Goal: Obtain resource: Download file/media

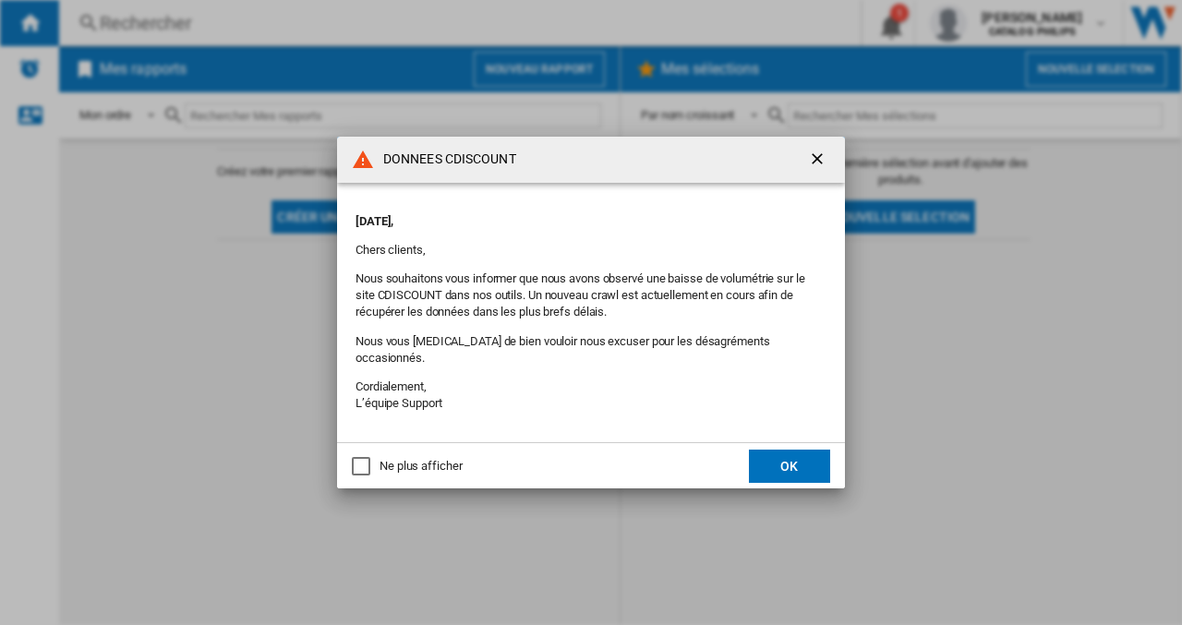
drag, startPoint x: 658, startPoint y: 163, endPoint x: 593, endPoint y: 129, distance: 73.1
click at [593, 129] on div "DONNEES CDISCOUNT [DATE], Chers clients, Nous souhaitons vous informer que nous…" at bounding box center [591, 312] width 1182 height 625
click at [561, 164] on div "DONNEES CDISCOUNT" at bounding box center [591, 160] width 508 height 46
drag, startPoint x: 561, startPoint y: 164, endPoint x: 382, endPoint y: 153, distance: 178.6
click at [382, 153] on div "DONNEES CDISCOUNT" at bounding box center [591, 160] width 508 height 46
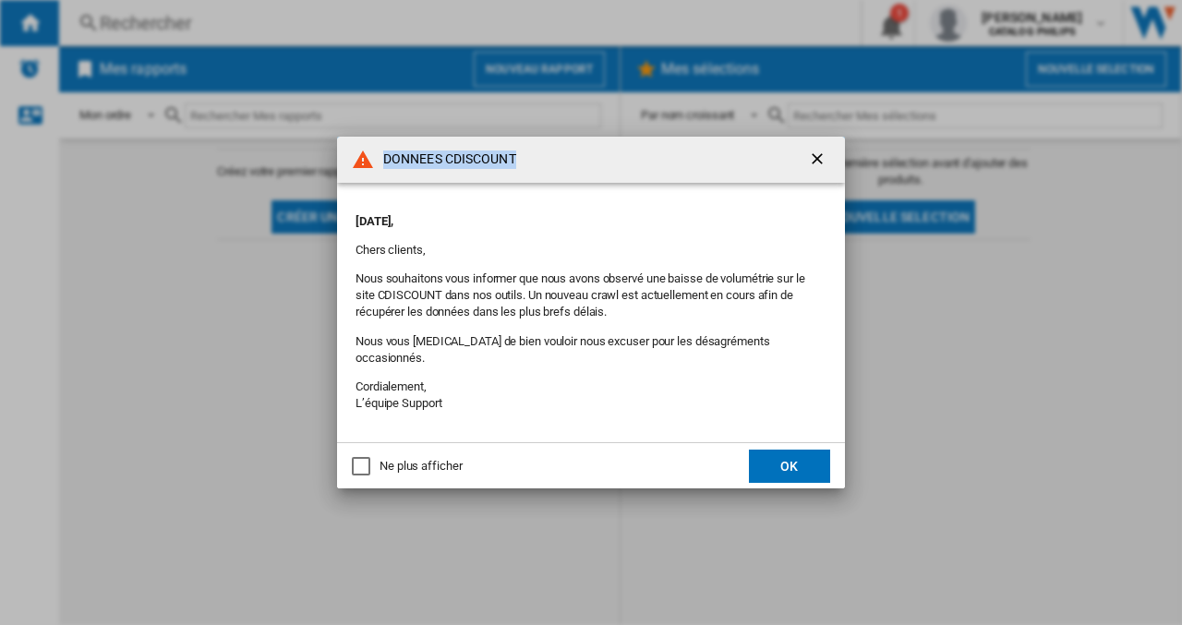
drag, startPoint x: 382, startPoint y: 153, endPoint x: 408, endPoint y: 176, distance: 34.7
click at [408, 176] on div "DONNEES CDISCOUNT" at bounding box center [591, 160] width 508 height 46
click at [432, 165] on h4 "DONNEES CDISCOUNT" at bounding box center [445, 160] width 142 height 18
drag, startPoint x: 441, startPoint y: 167, endPoint x: 519, endPoint y: 167, distance: 78.5
click at [519, 167] on div "DONNEES CDISCOUNT" at bounding box center [591, 160] width 508 height 46
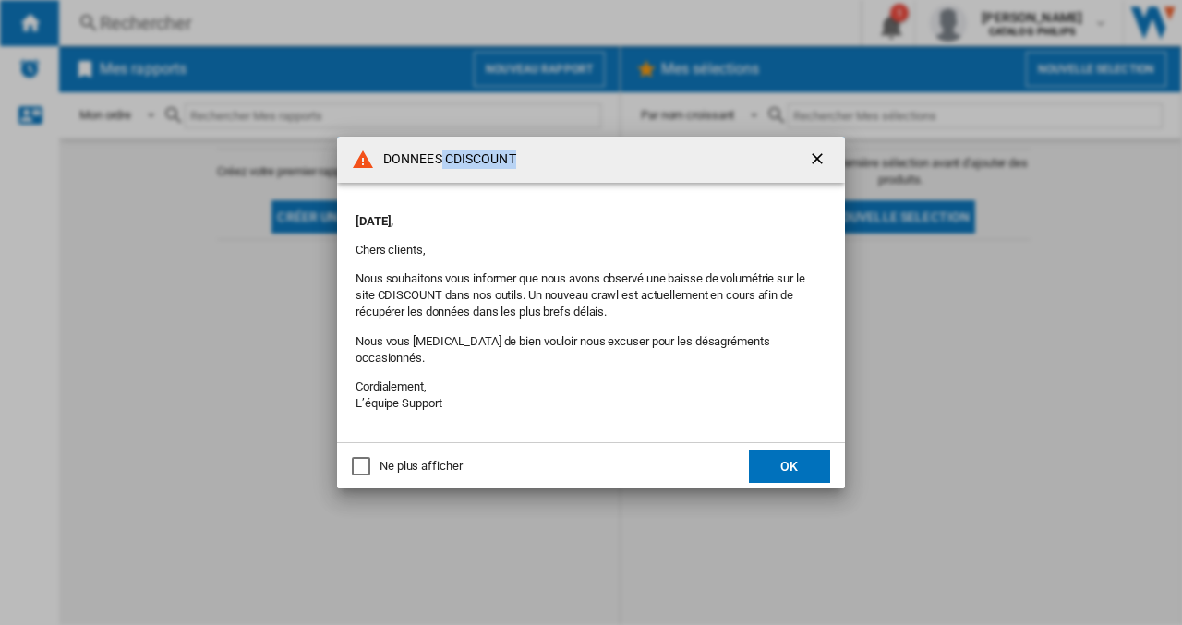
drag, startPoint x: 519, startPoint y: 167, endPoint x: 485, endPoint y: 174, distance: 34.8
click at [485, 169] on h4 "DONNEES CDISCOUNT" at bounding box center [445, 160] width 142 height 18
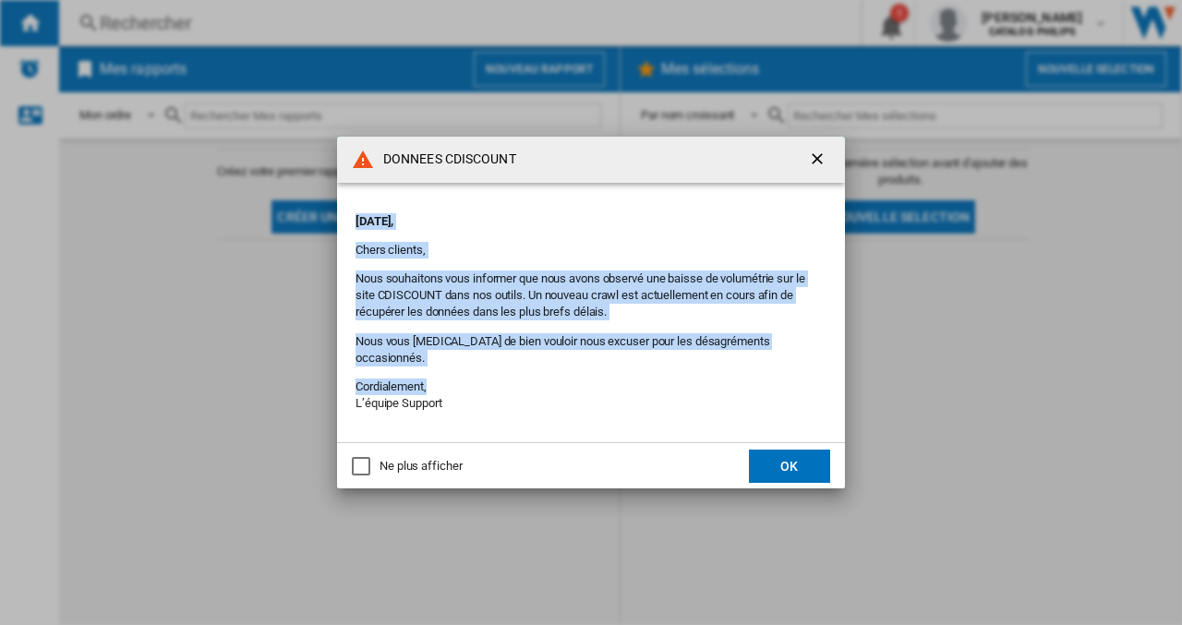
drag, startPoint x: 358, startPoint y: 230, endPoint x: 680, endPoint y: 375, distance: 352.6
click at [680, 375] on div "[DATE], Chers clients, Nous souhaitons vous informer que nous avons observé une…" at bounding box center [591, 313] width 471 height 224
drag, startPoint x: 680, startPoint y: 375, endPoint x: 483, endPoint y: 378, distance: 196.8
click at [483, 379] on p "Cordialement, L’équipe Support" at bounding box center [591, 395] width 471 height 33
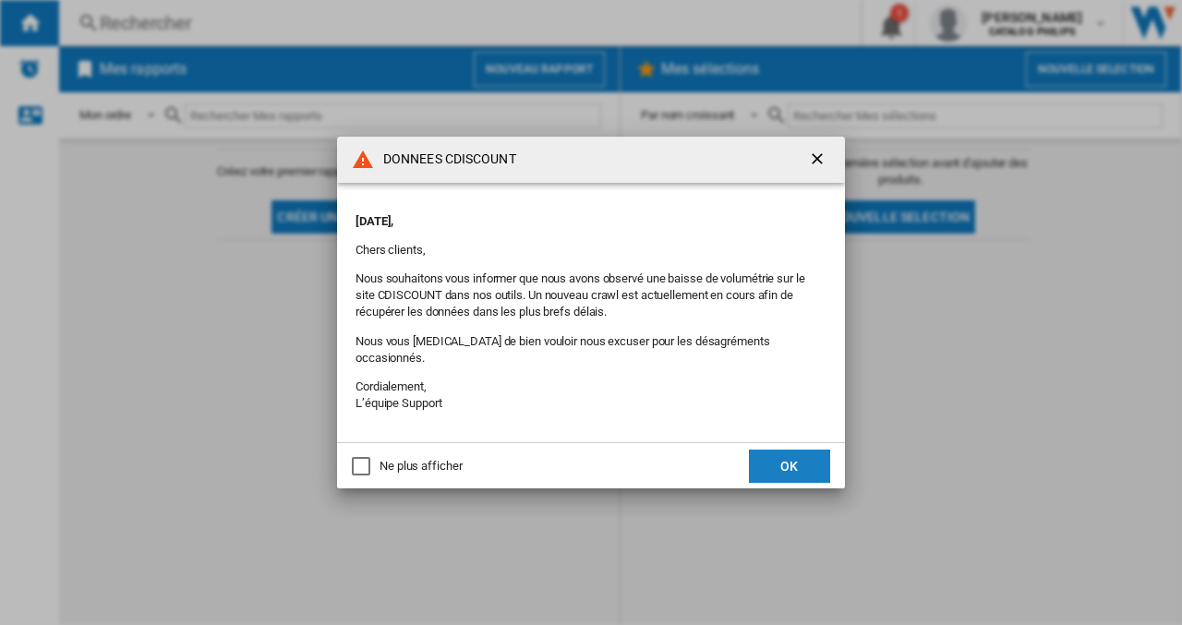
click at [785, 457] on button "OK" at bounding box center [789, 466] width 81 height 33
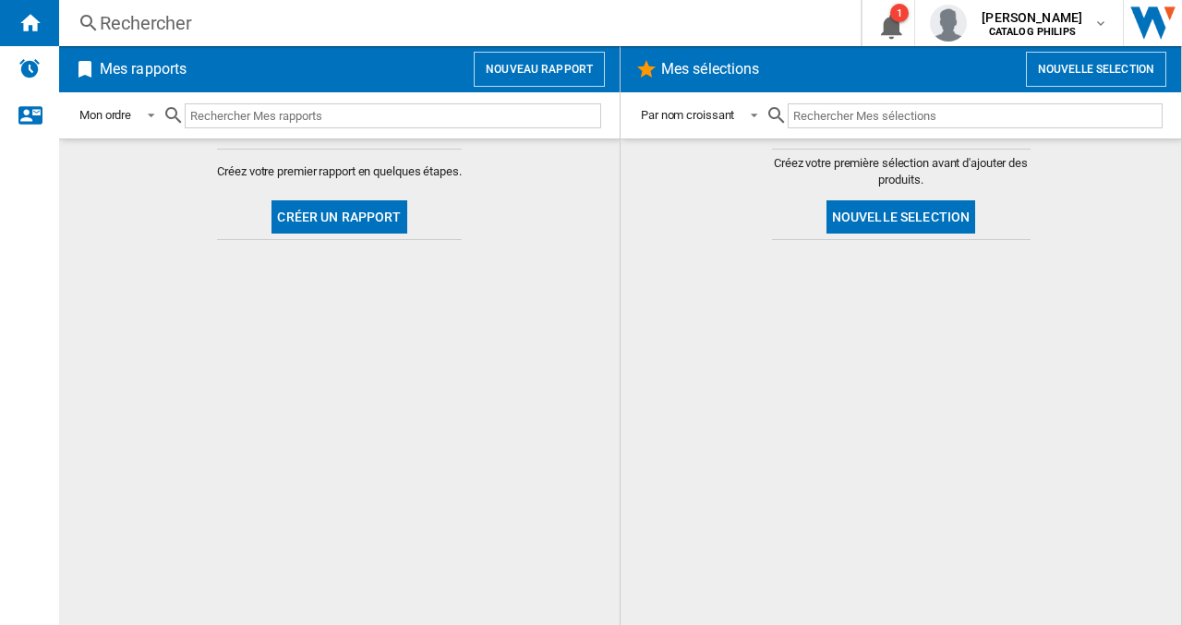
click at [318, 219] on button "Créer un rapport" at bounding box center [339, 216] width 135 height 33
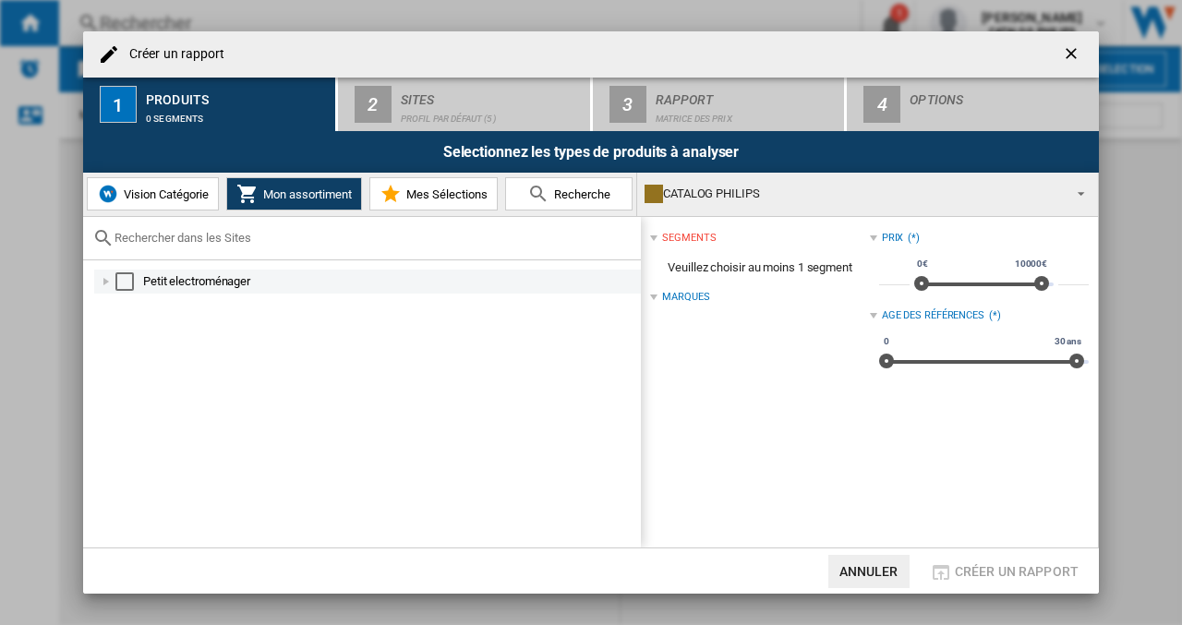
click at [179, 276] on div "Petit electroménager" at bounding box center [390, 281] width 495 height 18
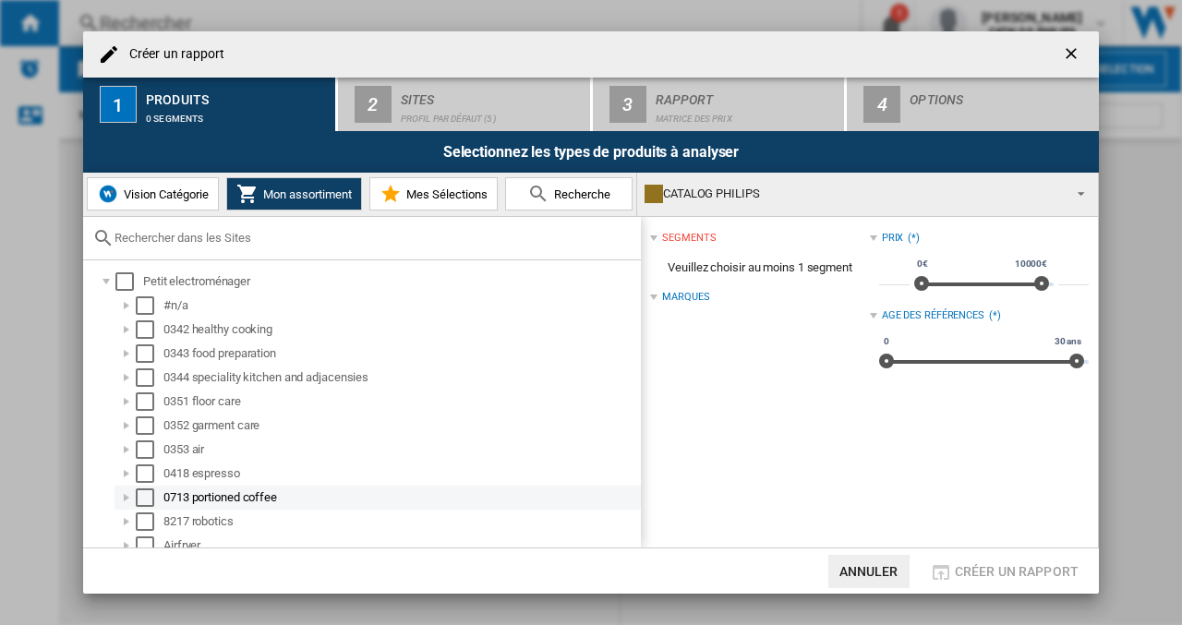
click at [181, 491] on div "0713 portioned coffee" at bounding box center [400, 498] width 475 height 18
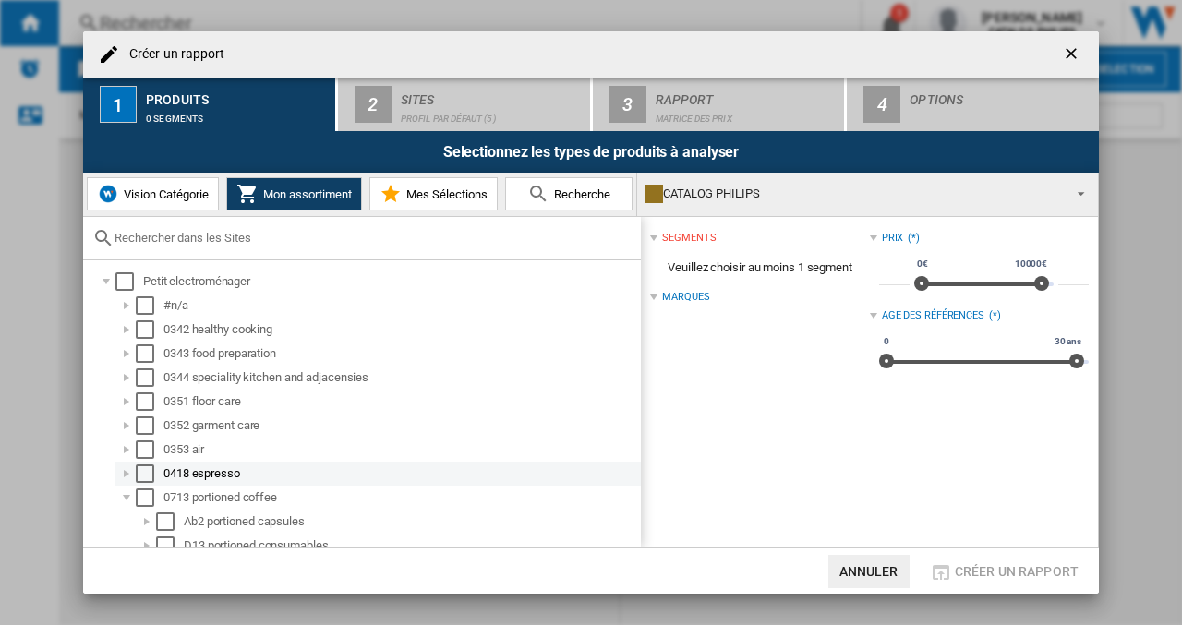
scroll to position [92, 0]
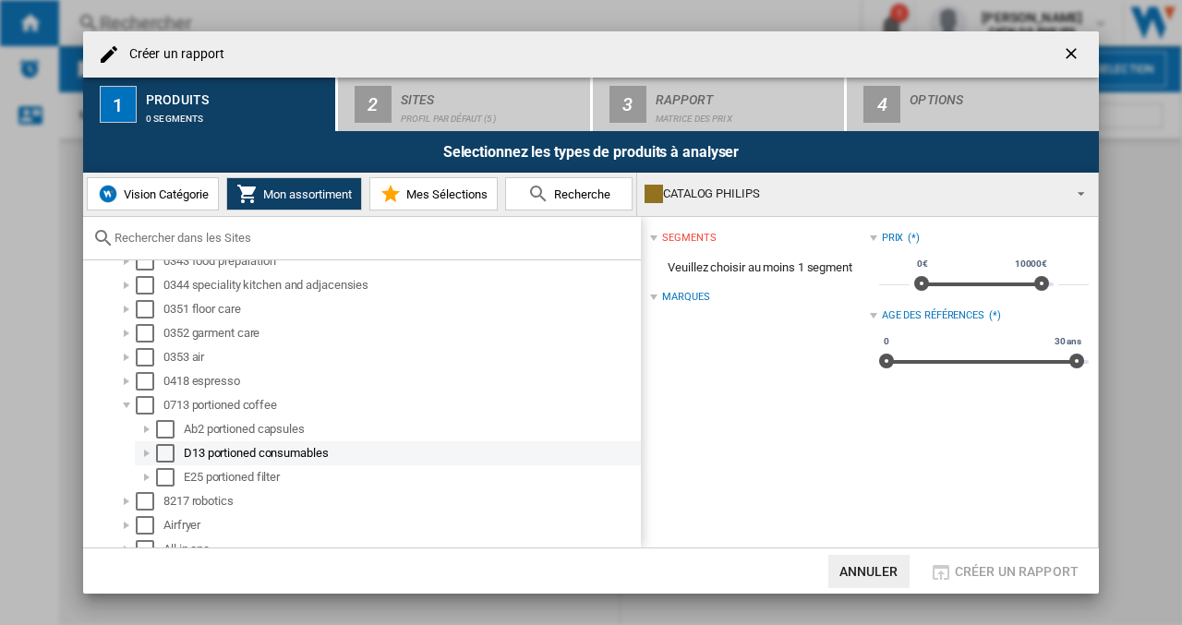
click at [231, 447] on div "D13 portioned consumables" at bounding box center [411, 453] width 454 height 18
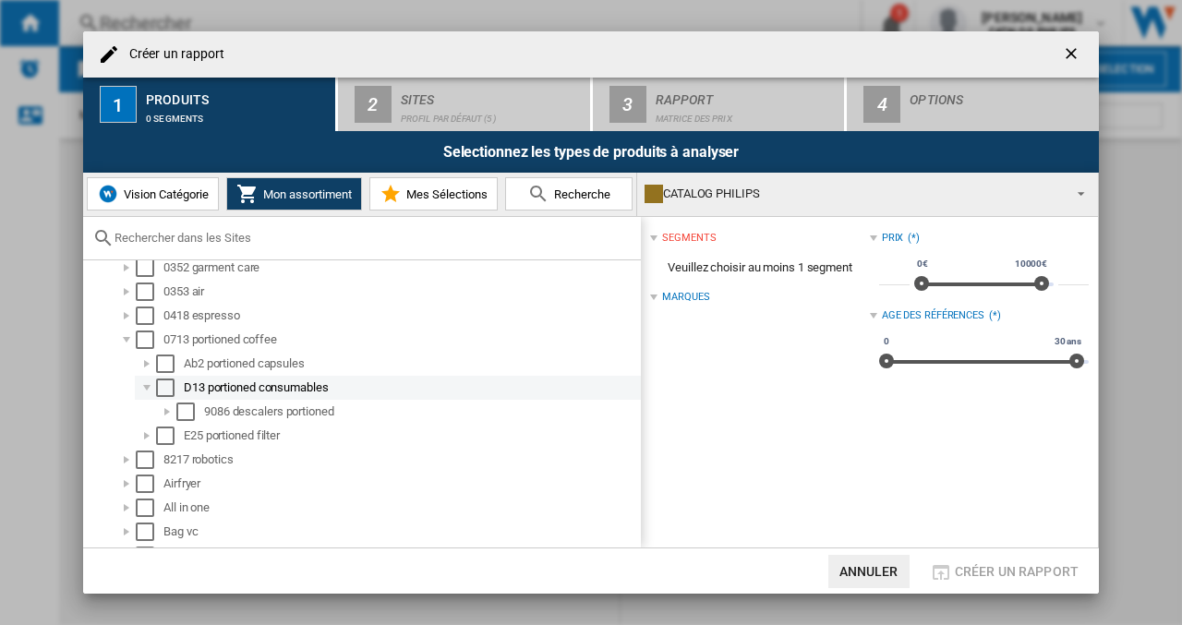
scroll to position [185, 0]
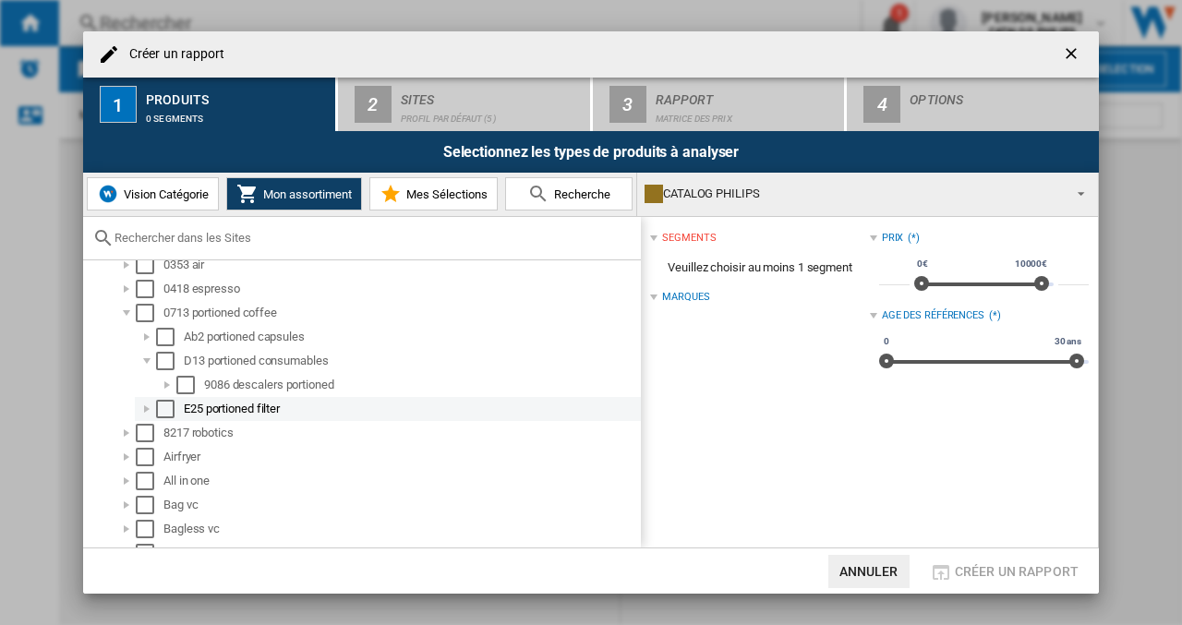
click at [170, 409] on div "Select" at bounding box center [165, 409] width 18 height 18
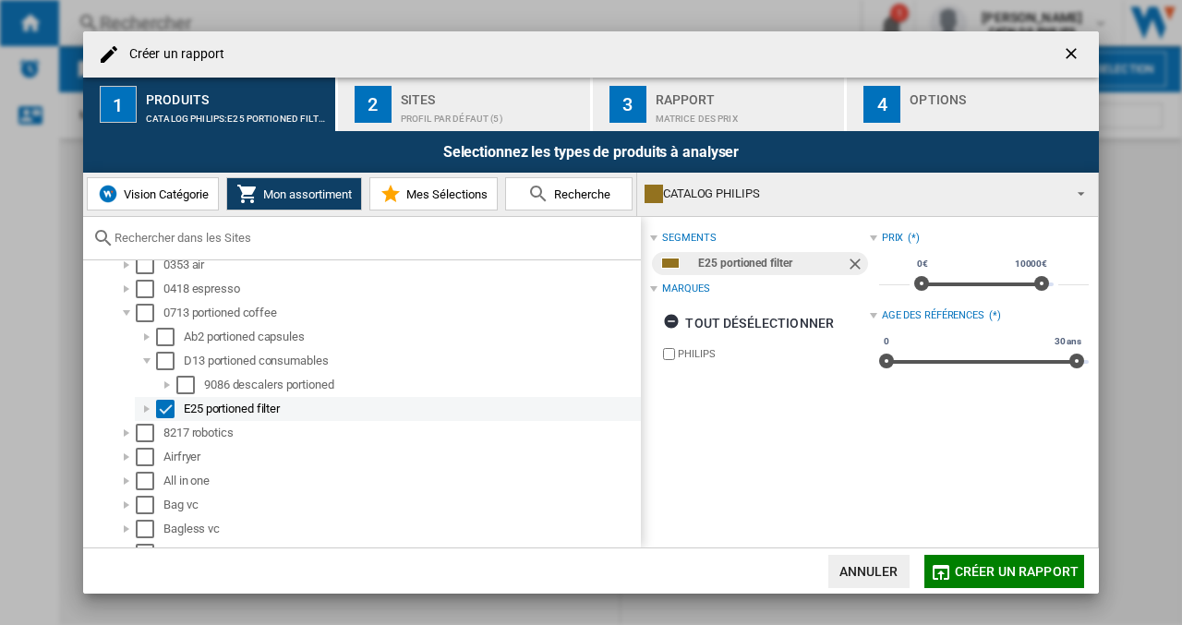
click at [170, 409] on div "Select" at bounding box center [165, 409] width 18 height 18
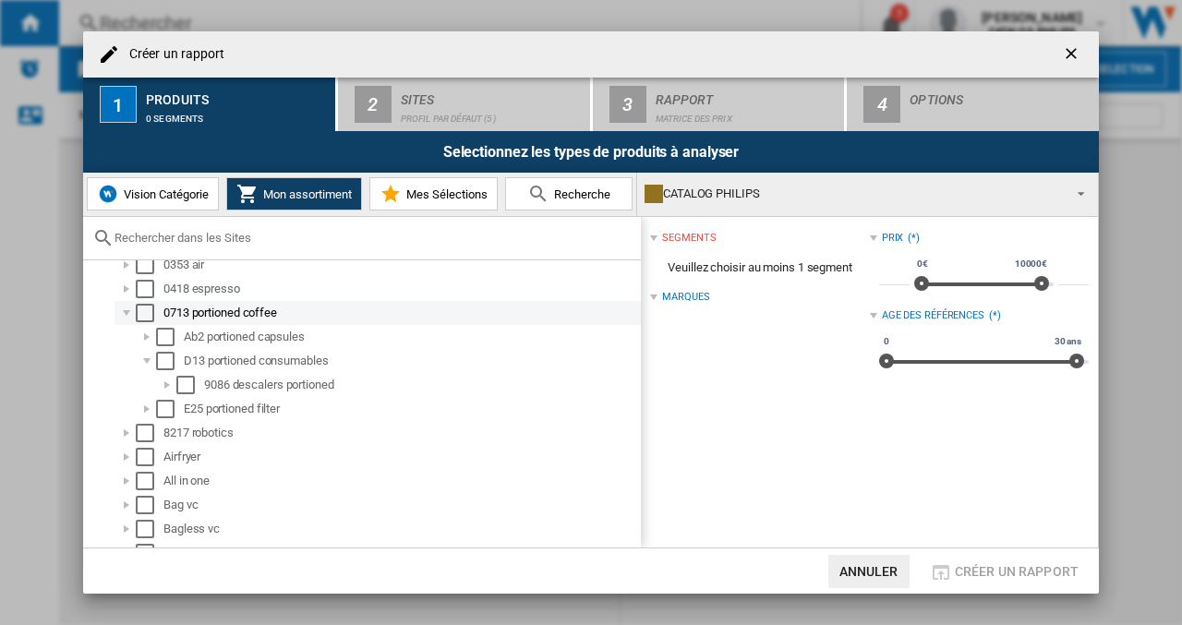
click at [147, 311] on div "Select" at bounding box center [145, 313] width 18 height 18
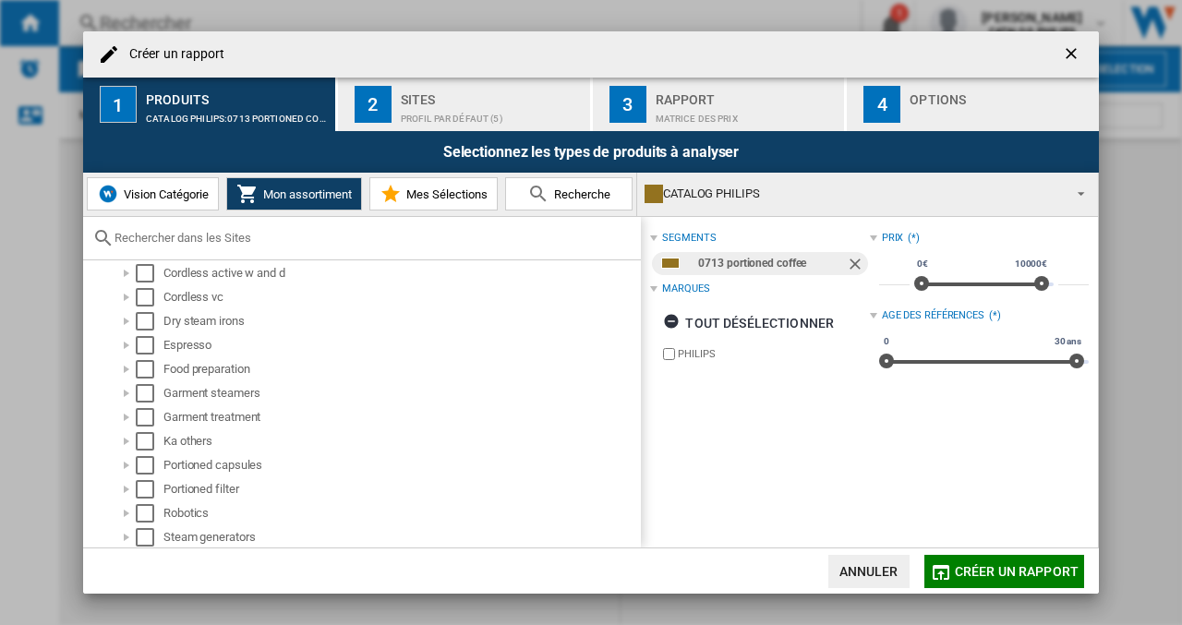
scroll to position [490, 0]
click at [124, 490] on div at bounding box center [126, 488] width 18 height 18
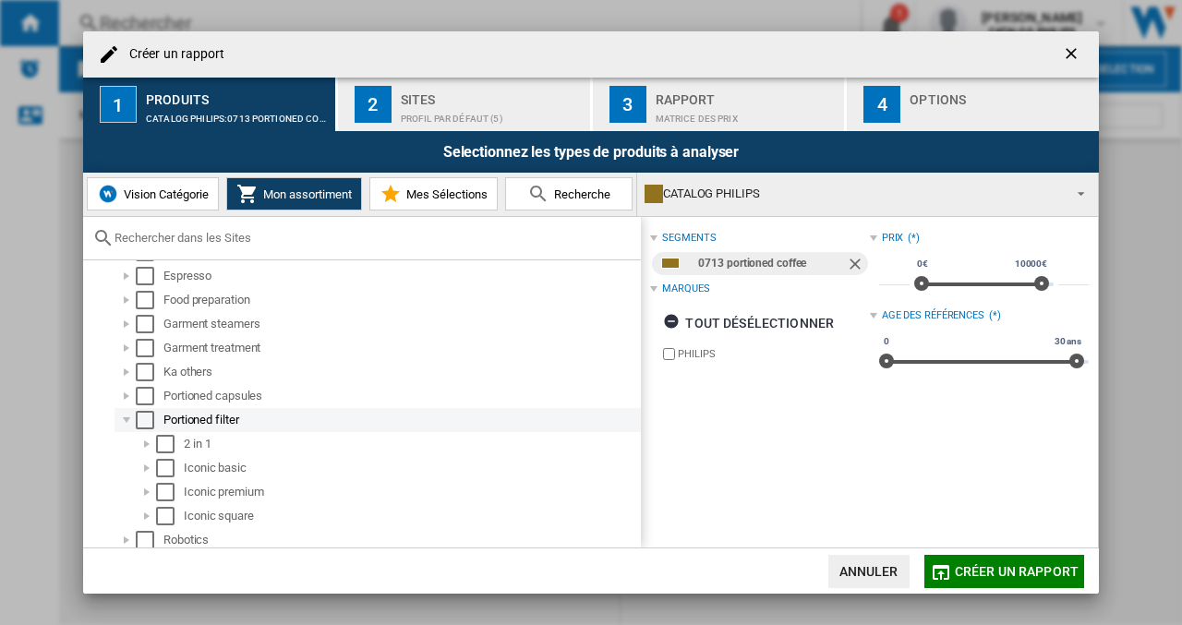
scroll to position [582, 0]
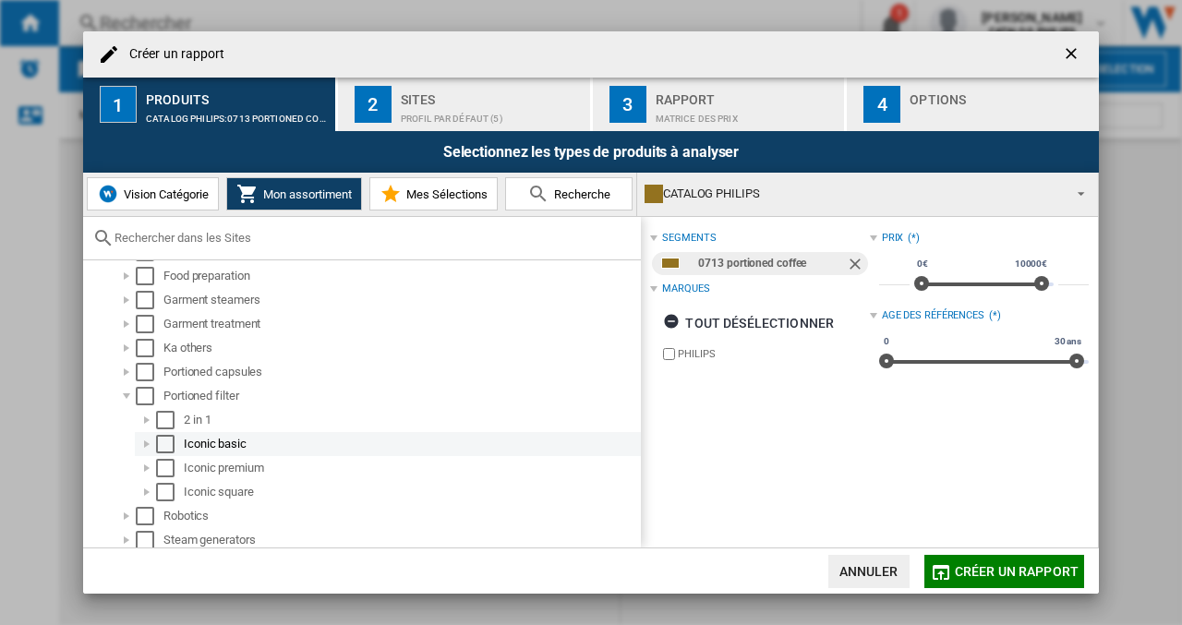
click at [164, 442] on div "Select" at bounding box center [165, 444] width 18 height 18
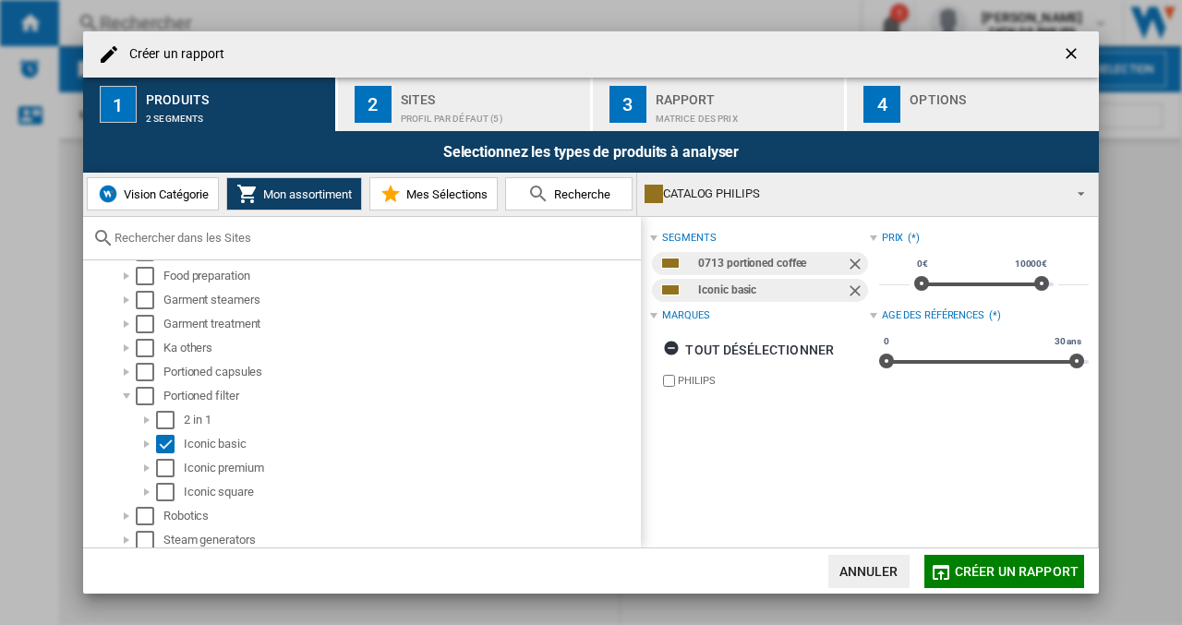
click at [853, 260] on ng-md-icon "Retirer" at bounding box center [857, 266] width 22 height 22
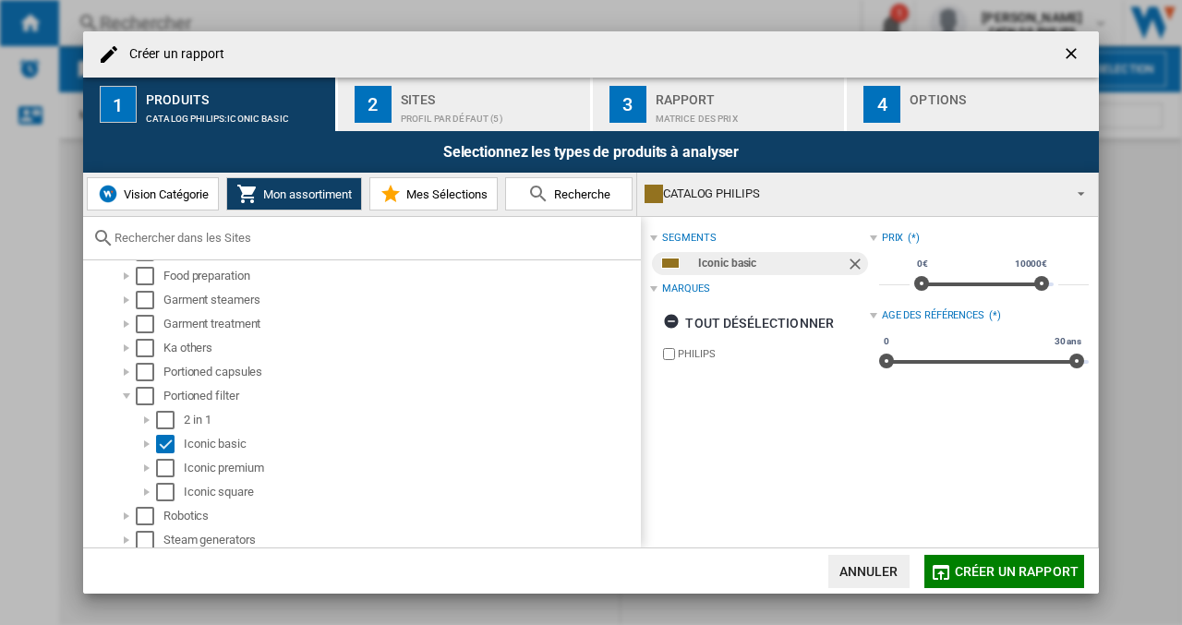
click at [454, 193] on span "Mes Sélections" at bounding box center [445, 195] width 86 height 14
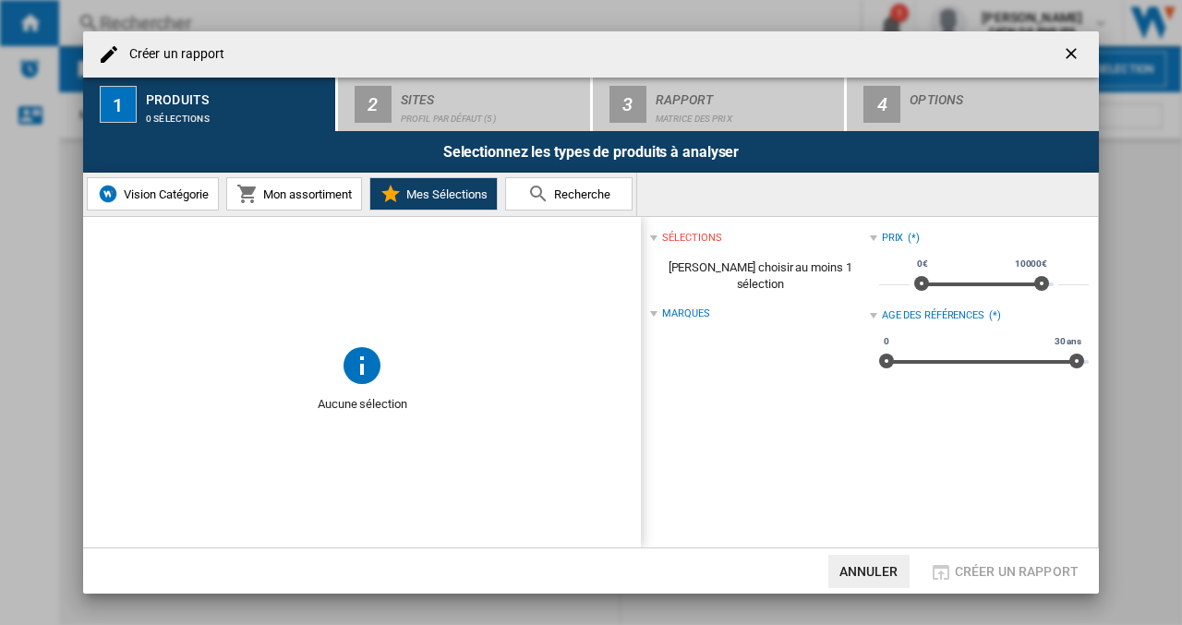
click at [325, 198] on span "Mon assortiment" at bounding box center [305, 195] width 93 height 14
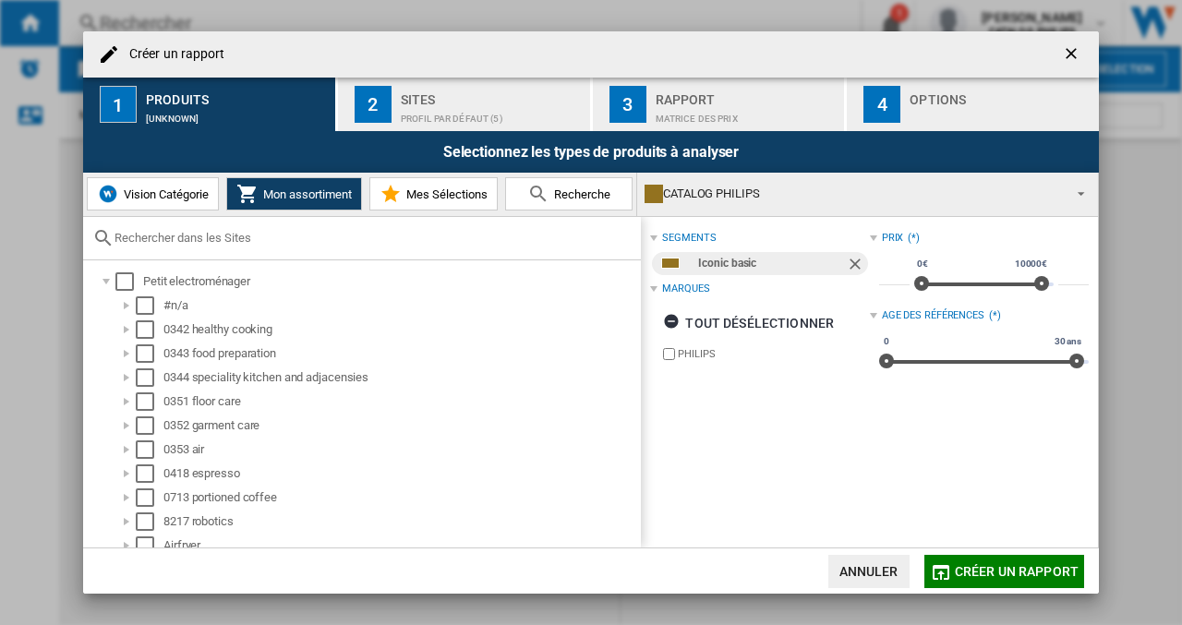
click at [597, 195] on span "Recherche" at bounding box center [580, 195] width 61 height 14
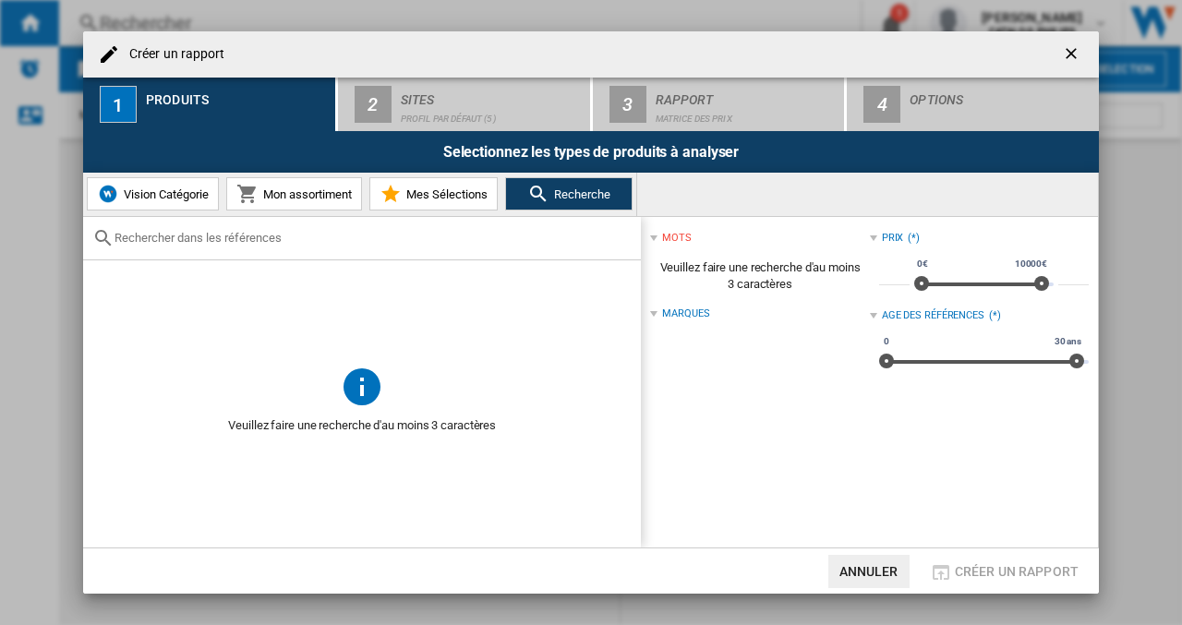
click at [307, 192] on span "Mon assortiment" at bounding box center [305, 195] width 93 height 14
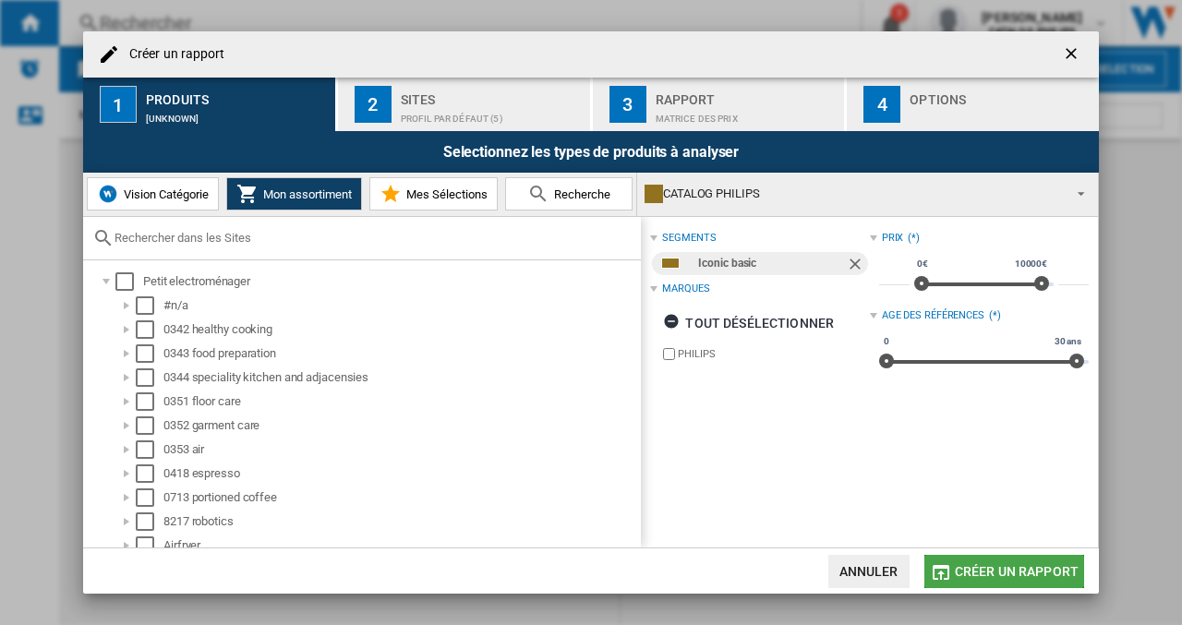
click at [1010, 577] on span "Créer un rapport" at bounding box center [1017, 571] width 124 height 15
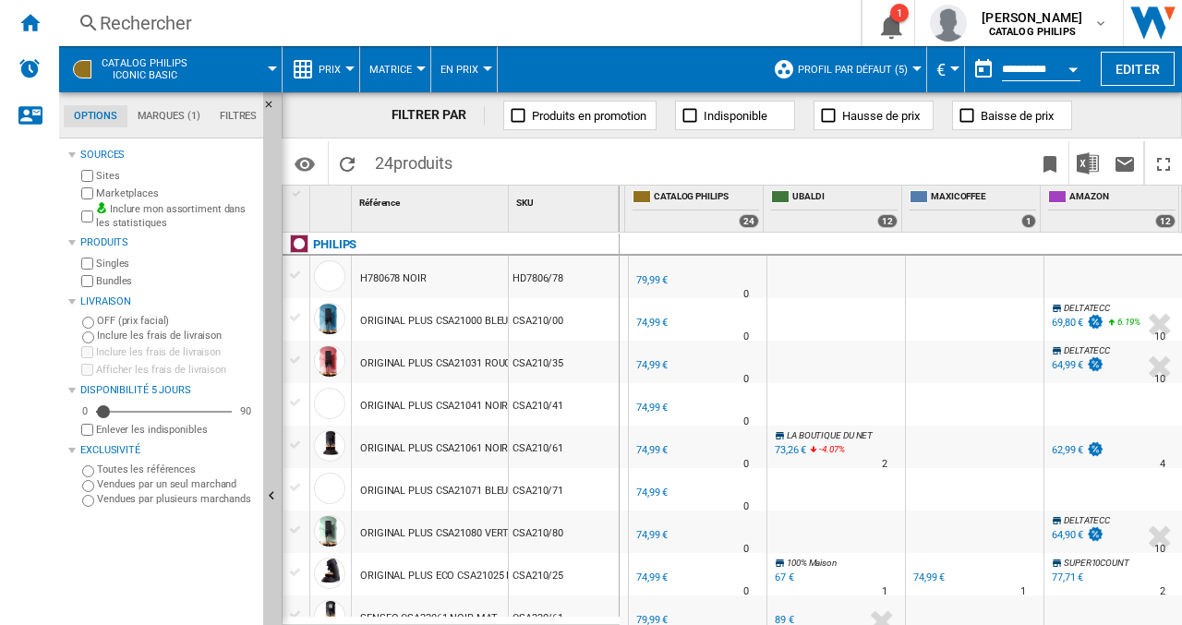
scroll to position [0, 139]
click at [300, 163] on md-icon "Options" at bounding box center [305, 164] width 22 height 22
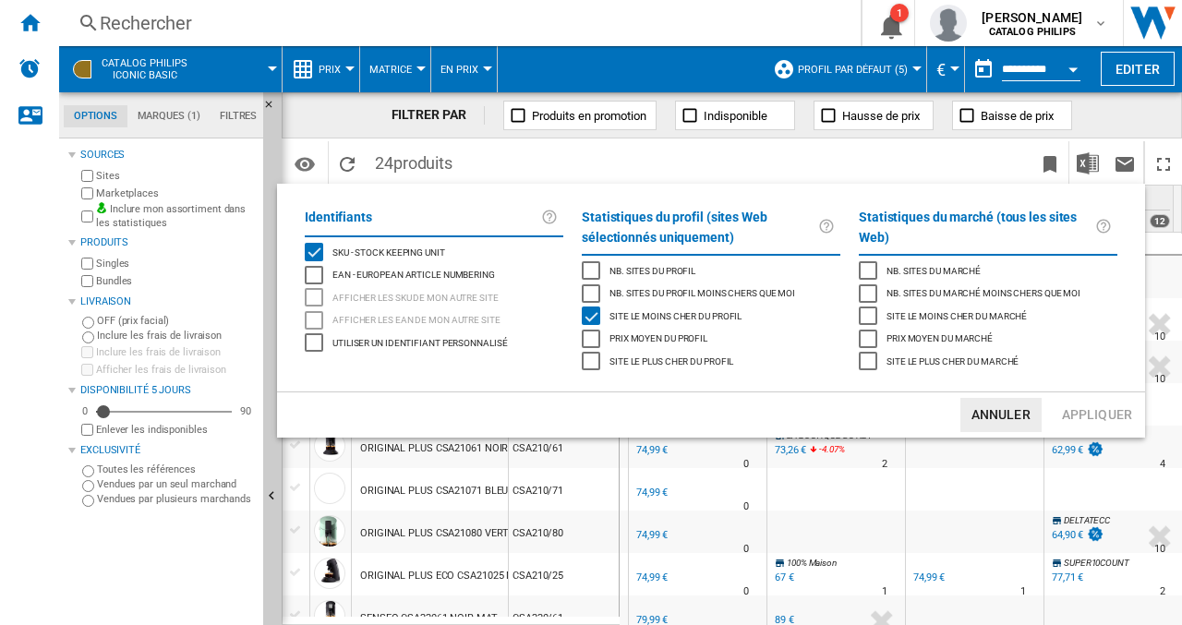
click at [865, 314] on div "Site le moins cher du marché" at bounding box center [868, 316] width 18 height 18
click at [1094, 420] on button "Appliquer" at bounding box center [1097, 415] width 81 height 34
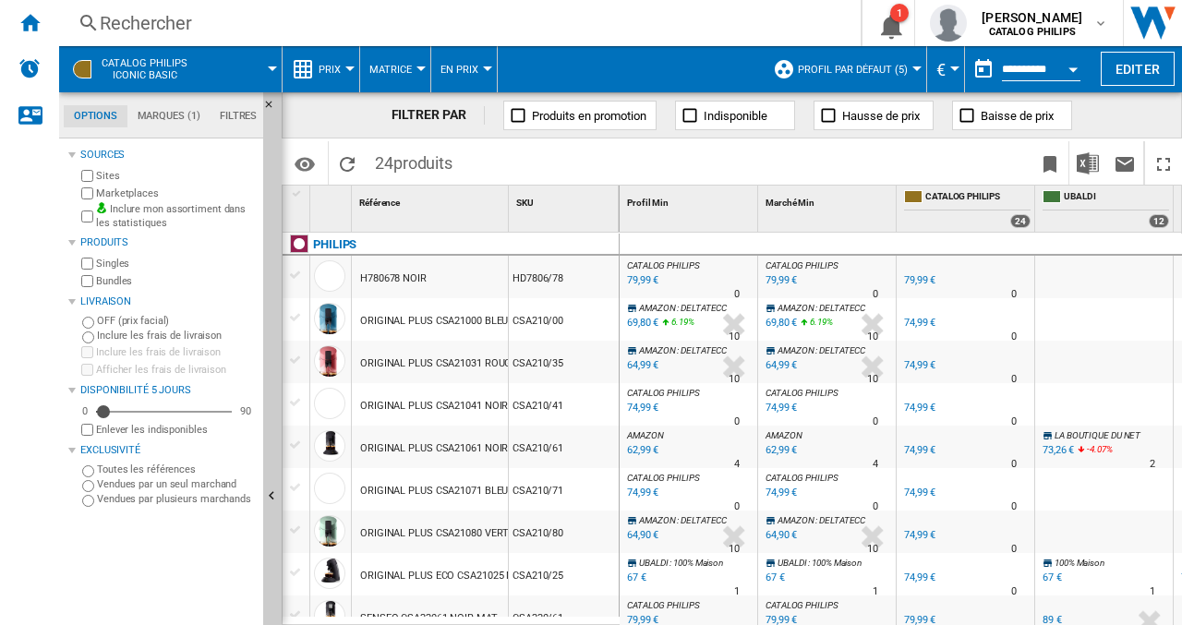
click at [1075, 69] on div "Open calendar" at bounding box center [1073, 69] width 9 height 5
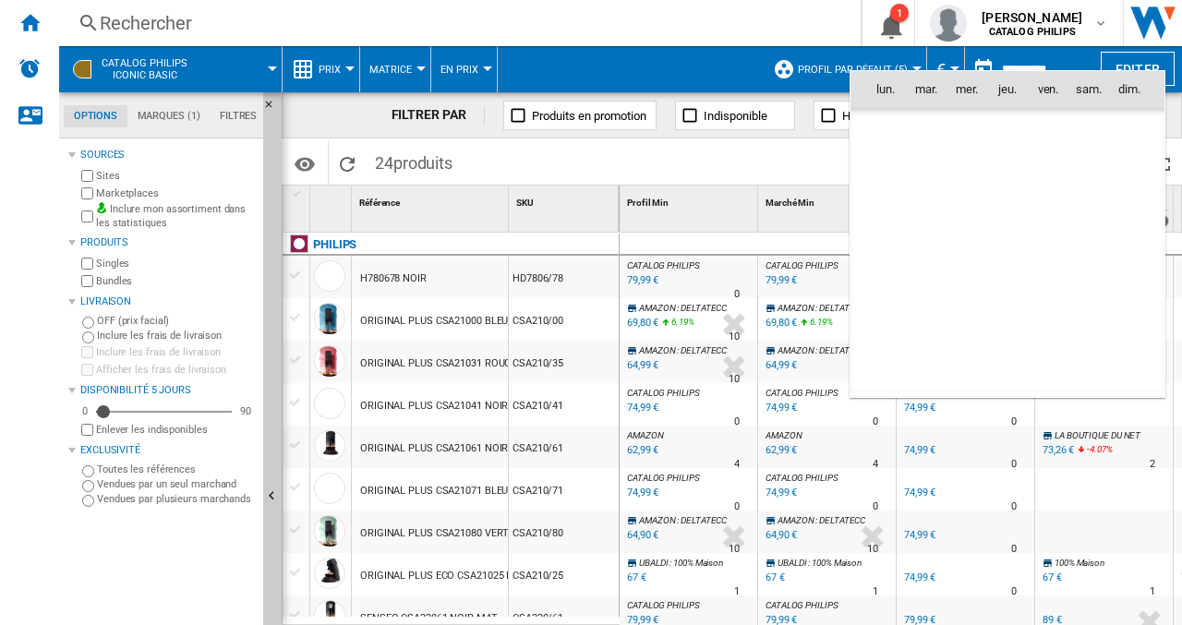
scroll to position [8812, 0]
click at [910, 127] on span "[DATE]" at bounding box center [892, 128] width 38 height 15
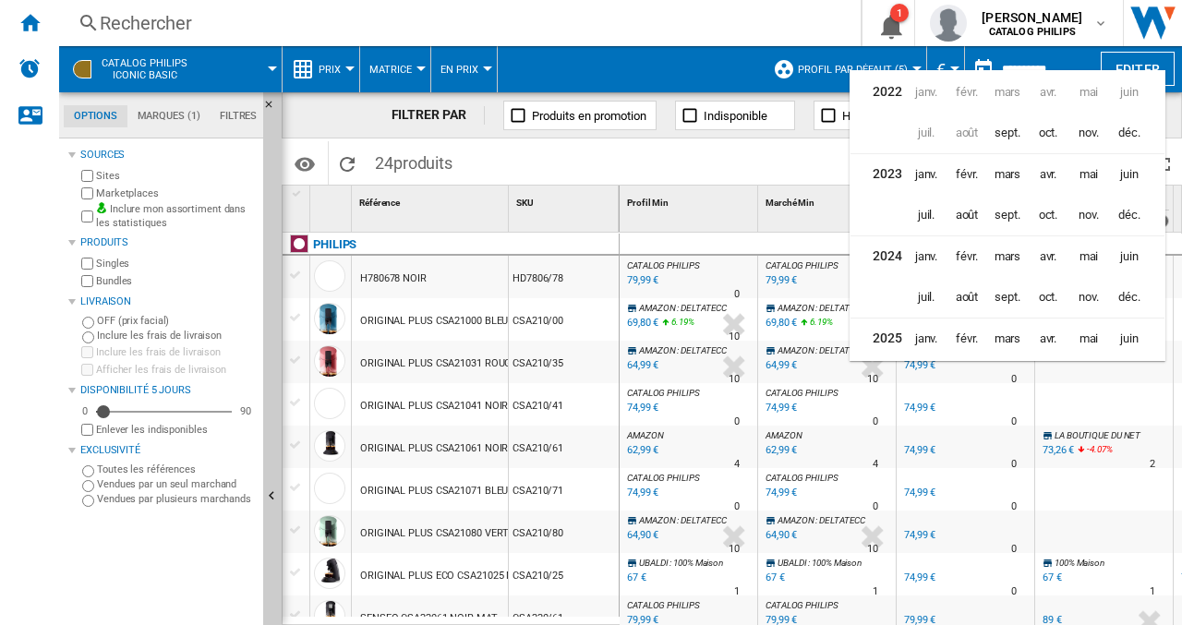
scroll to position [43, 0]
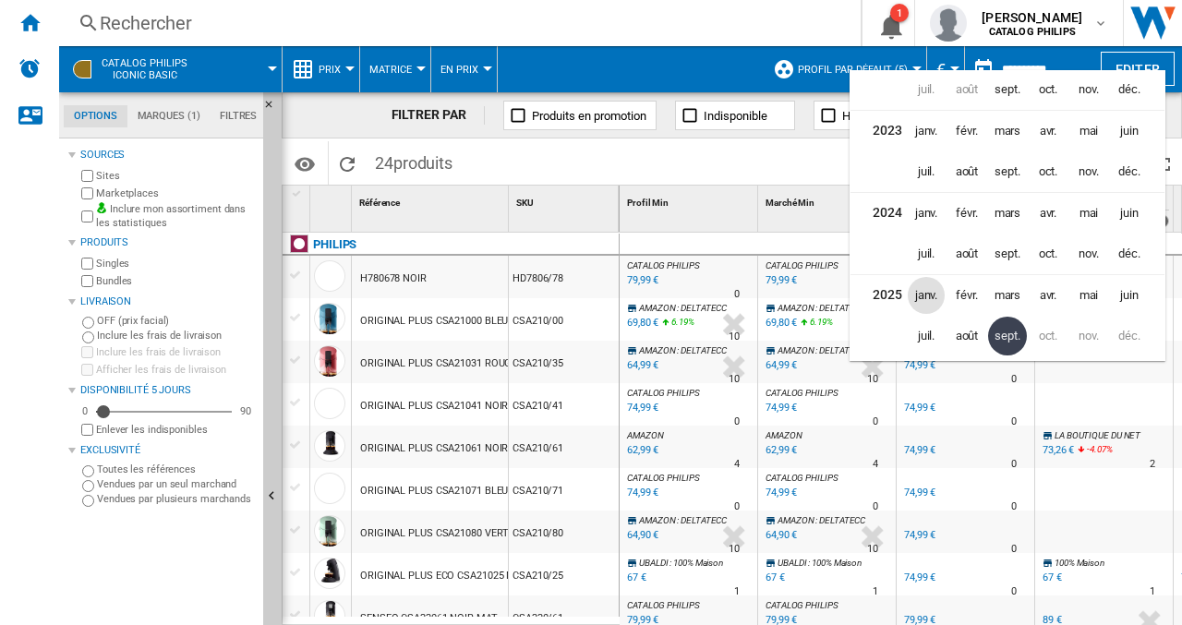
click at [930, 294] on span "janv." at bounding box center [926, 295] width 37 height 37
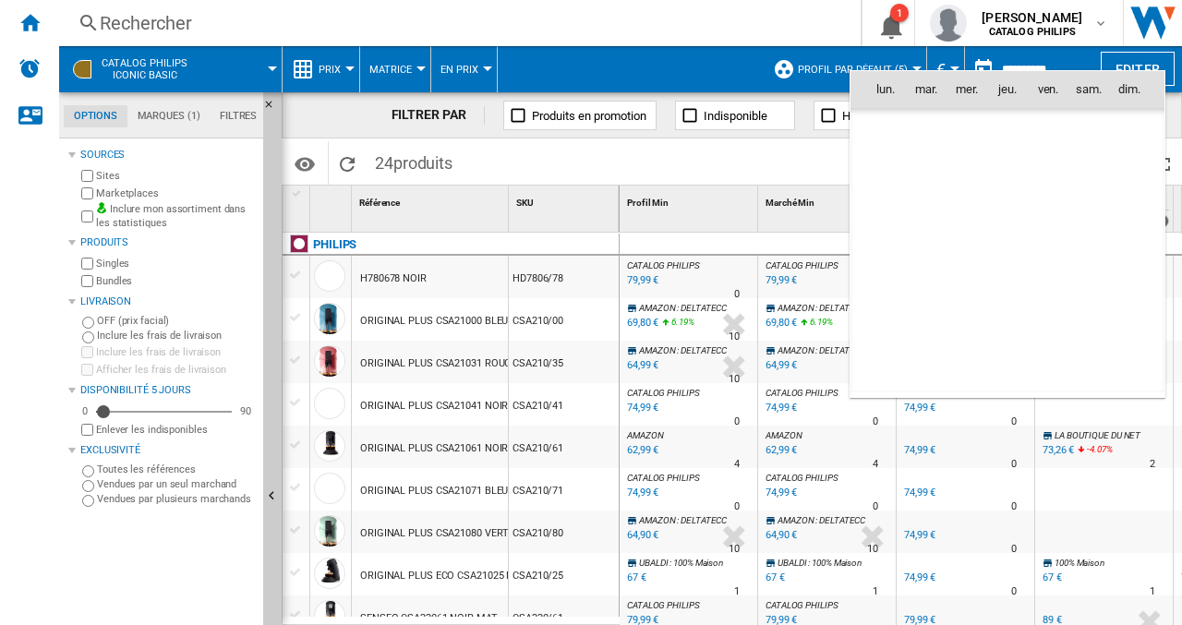
scroll to position [6854, 0]
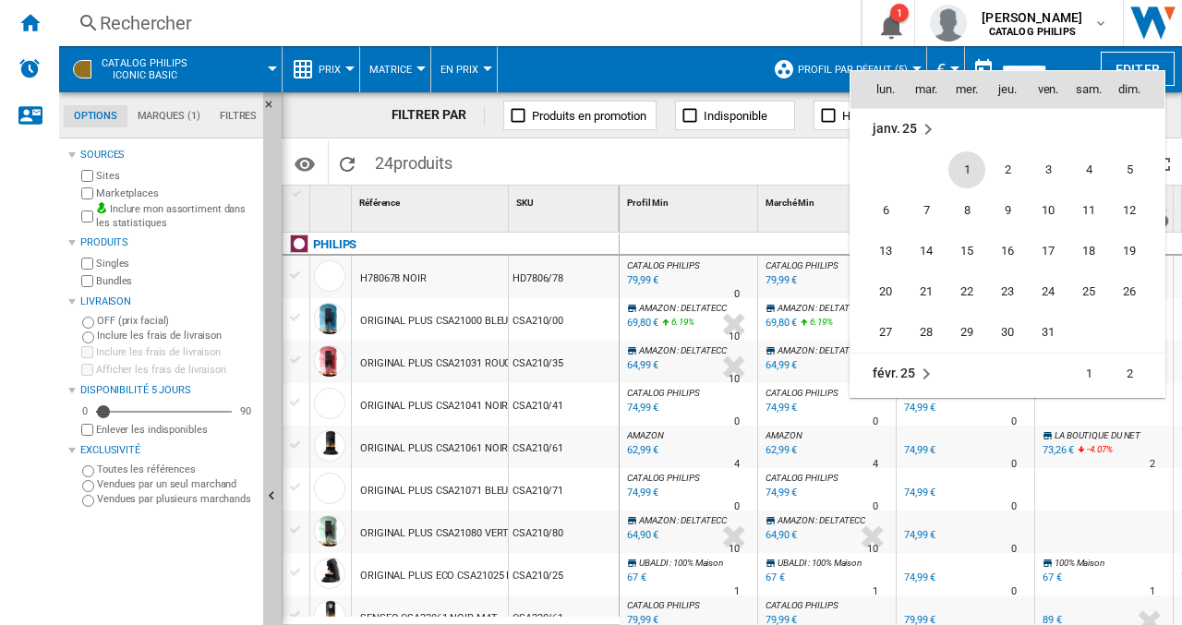
click at [965, 165] on span "1" at bounding box center [967, 169] width 37 height 37
type input "**********"
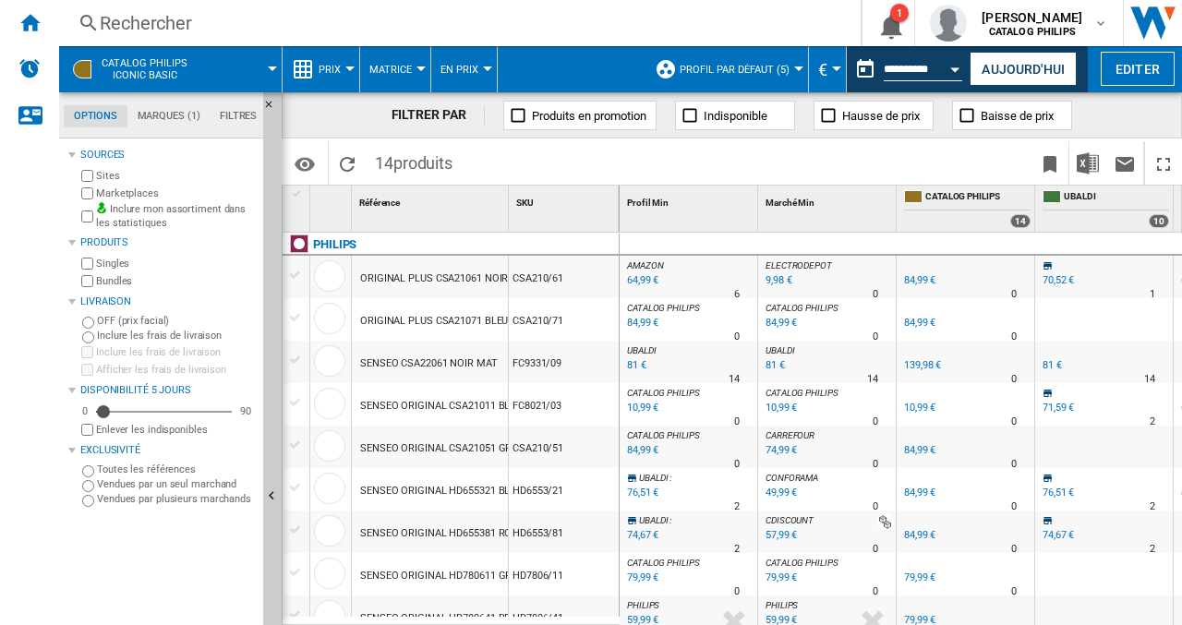
click at [514, 114] on ng-md-icon at bounding box center [518, 115] width 18 height 18
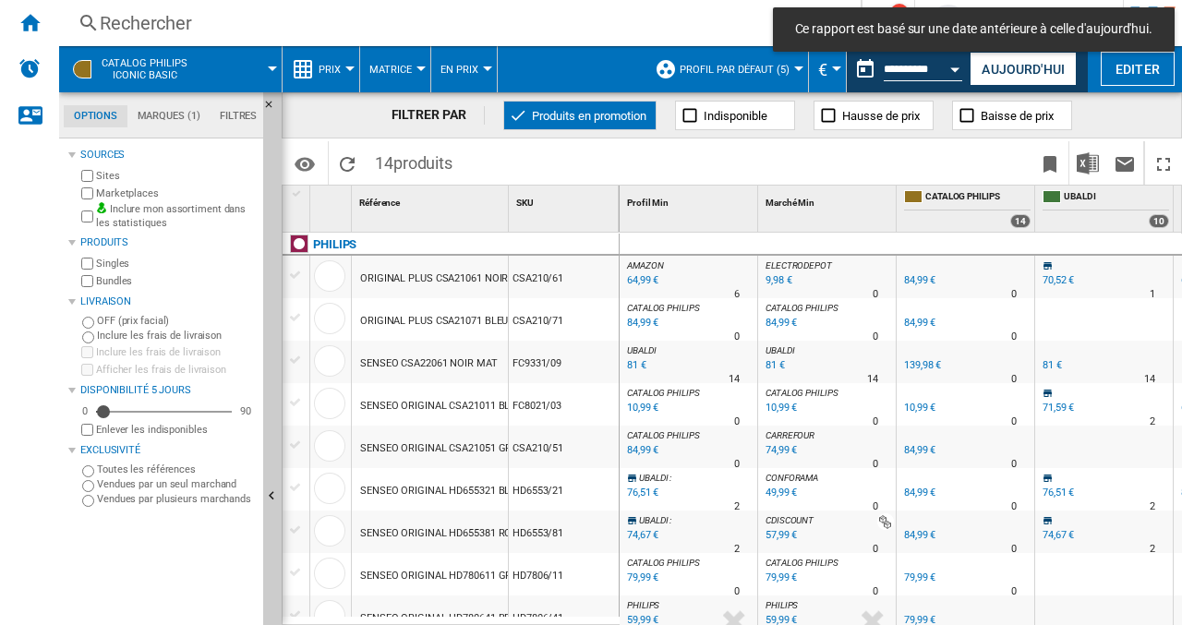
click at [971, 114] on ng-md-icon at bounding box center [967, 115] width 18 height 18
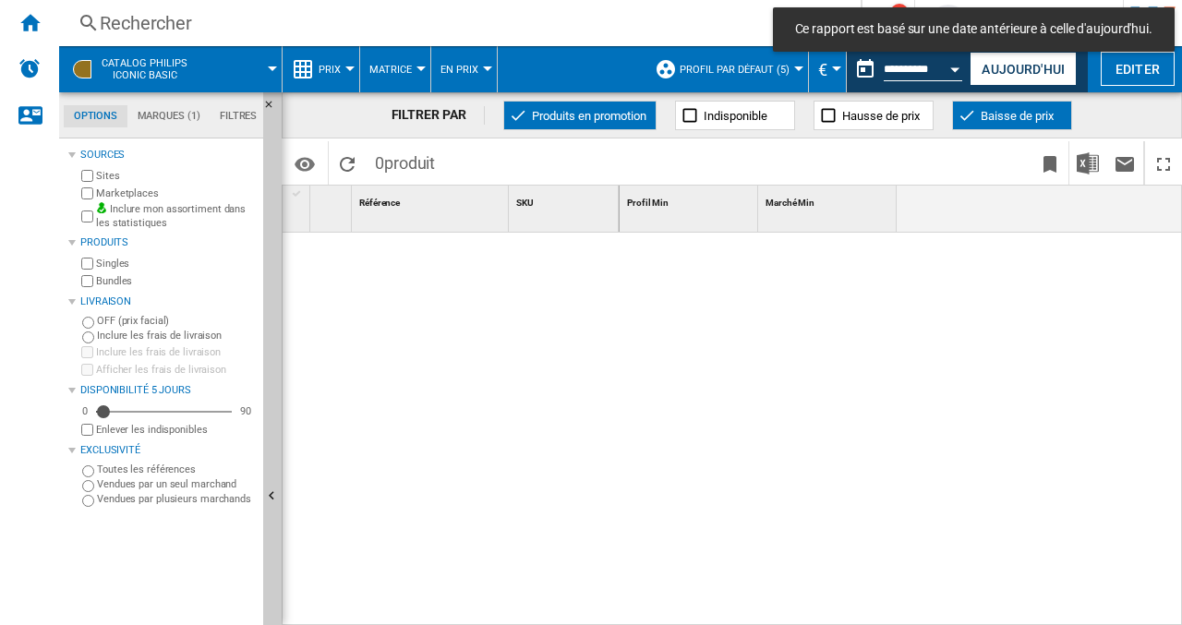
click at [972, 106] on ng-md-icon at bounding box center [967, 115] width 18 height 18
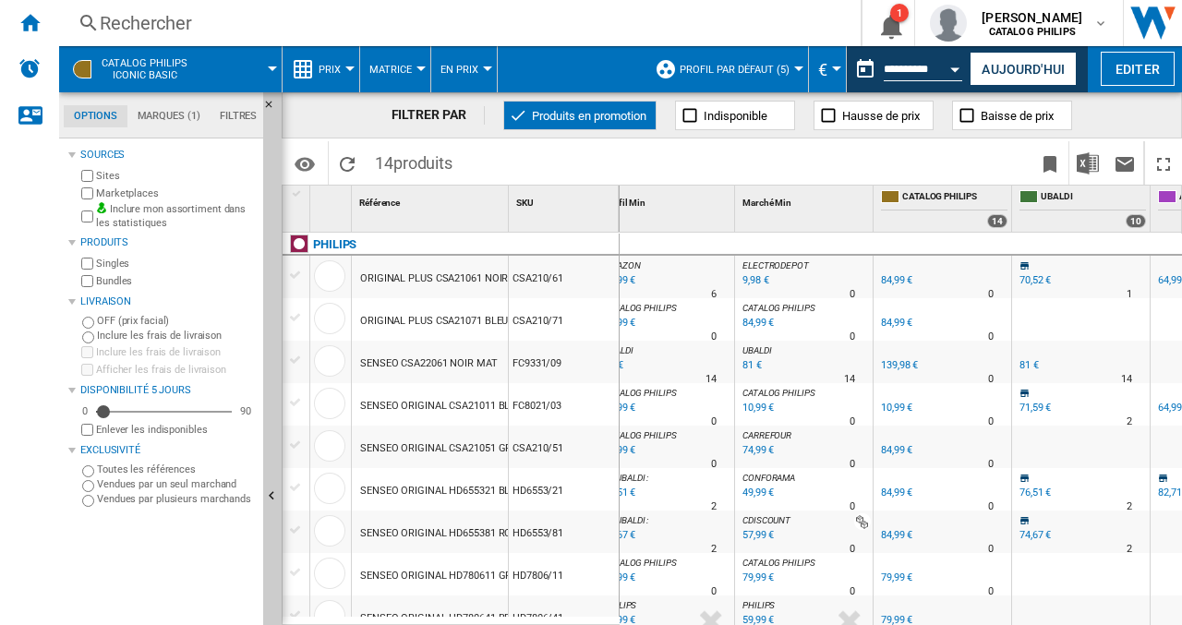
click at [512, 118] on ng-md-icon at bounding box center [518, 115] width 18 height 18
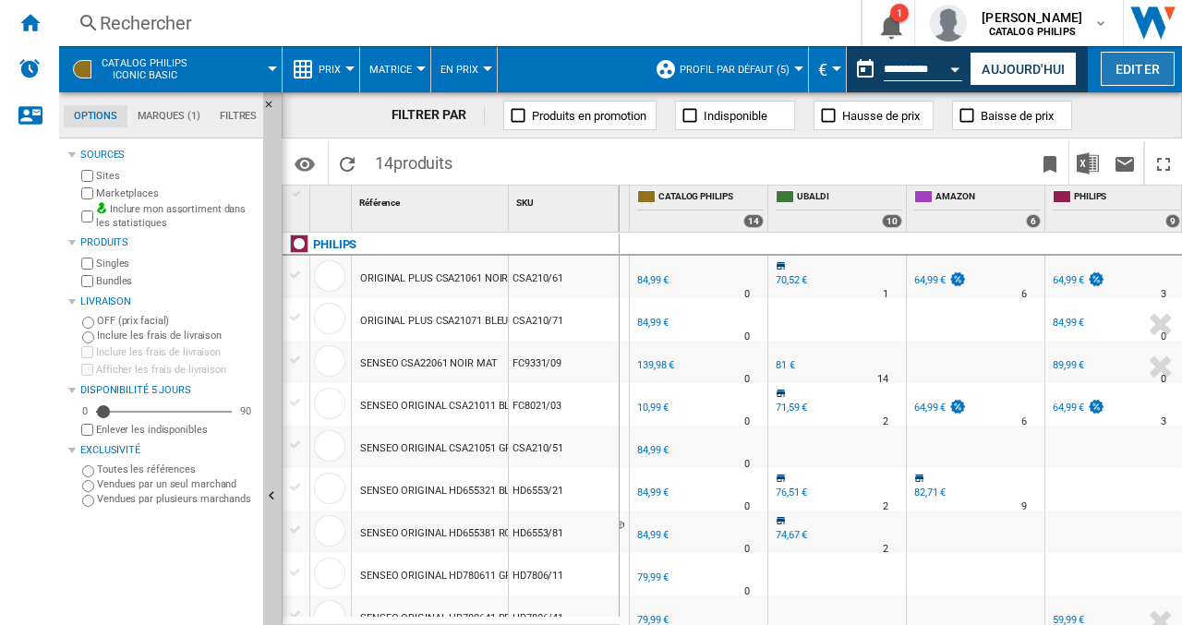
click at [1151, 71] on button "Editer" at bounding box center [1138, 69] width 74 height 34
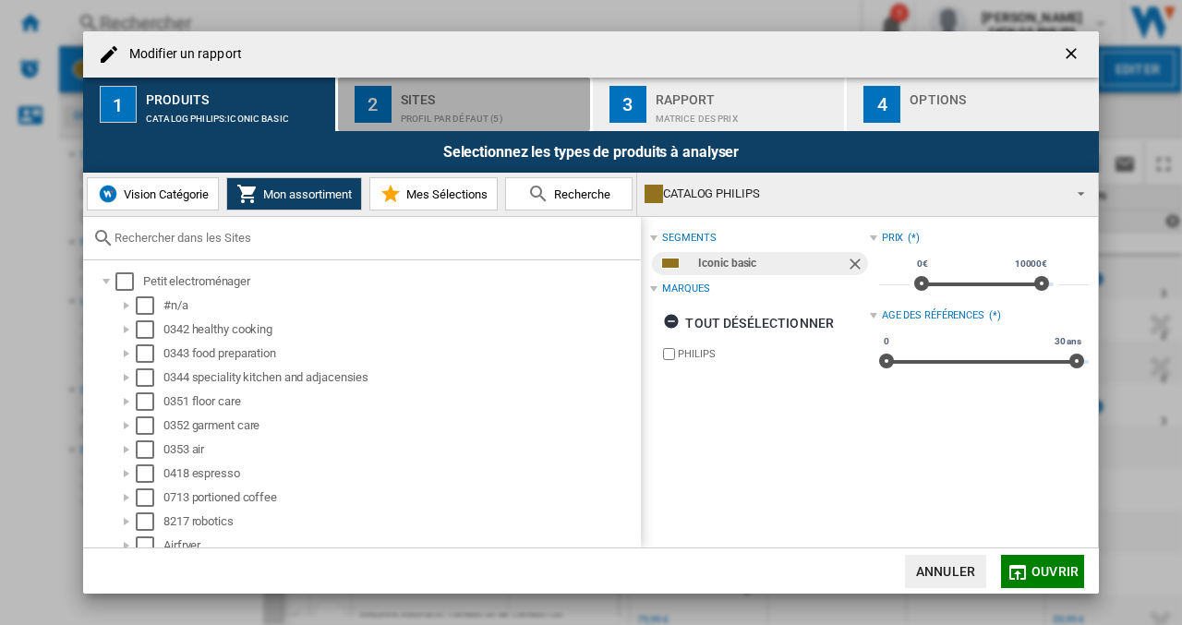
click at [427, 99] on div "Sites" at bounding box center [492, 94] width 182 height 19
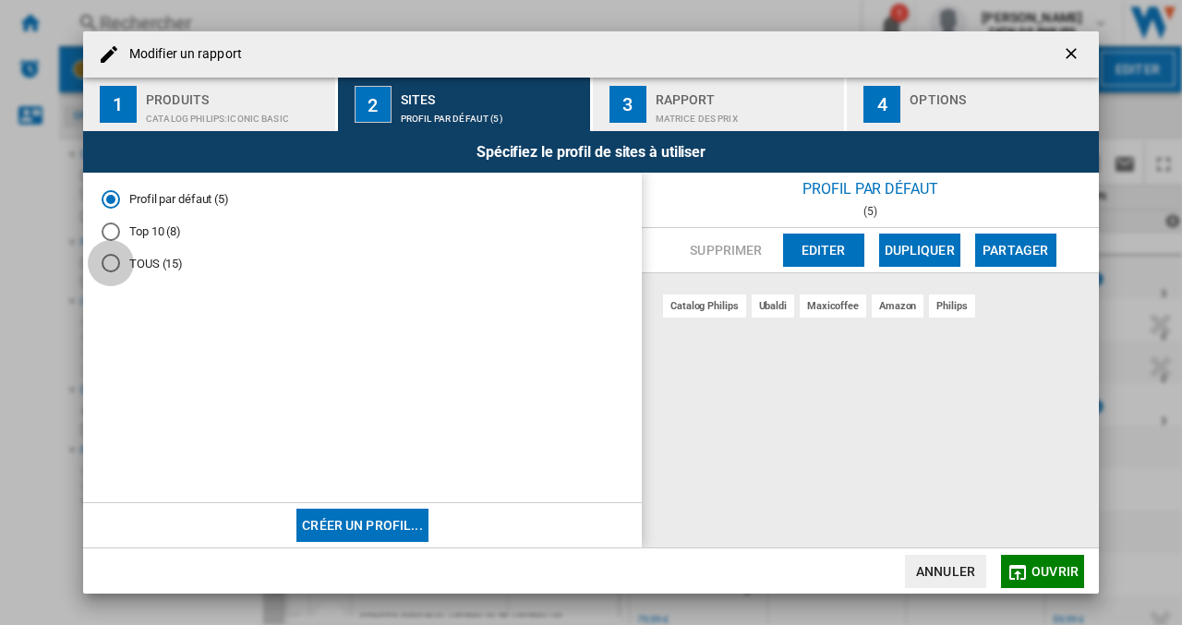
click at [116, 261] on div "TOUS (15)" at bounding box center [111, 263] width 18 height 18
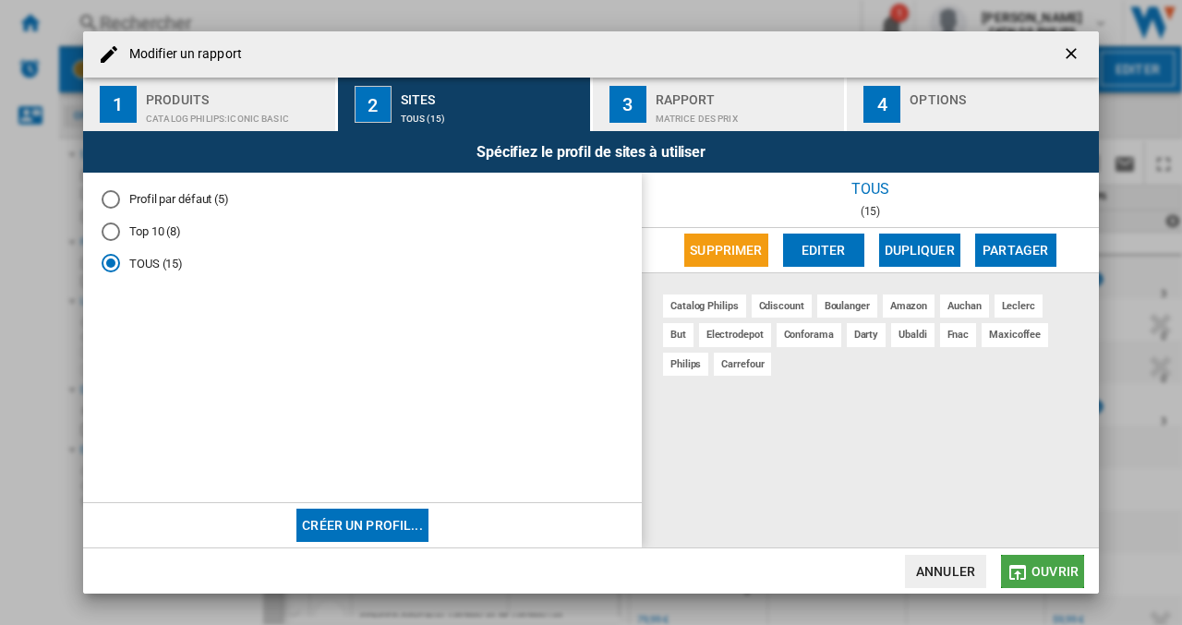
click at [1058, 559] on button "Ouvrir" at bounding box center [1042, 571] width 83 height 33
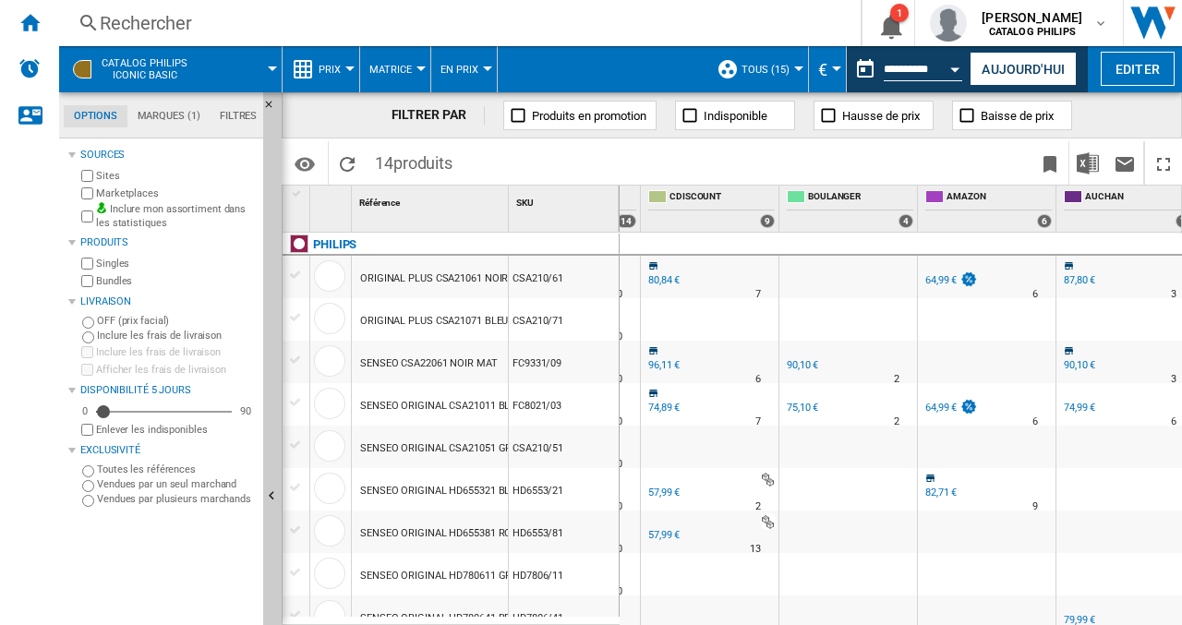
scroll to position [0, 440]
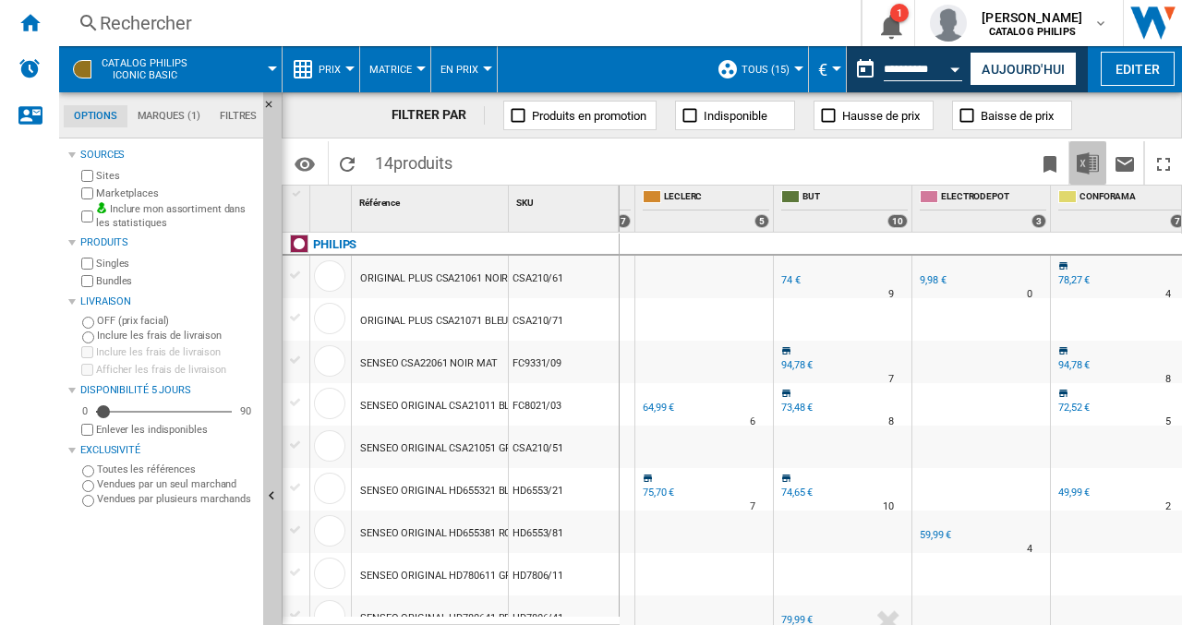
click at [1094, 157] on img "Télécharger au format Excel" at bounding box center [1088, 163] width 22 height 22
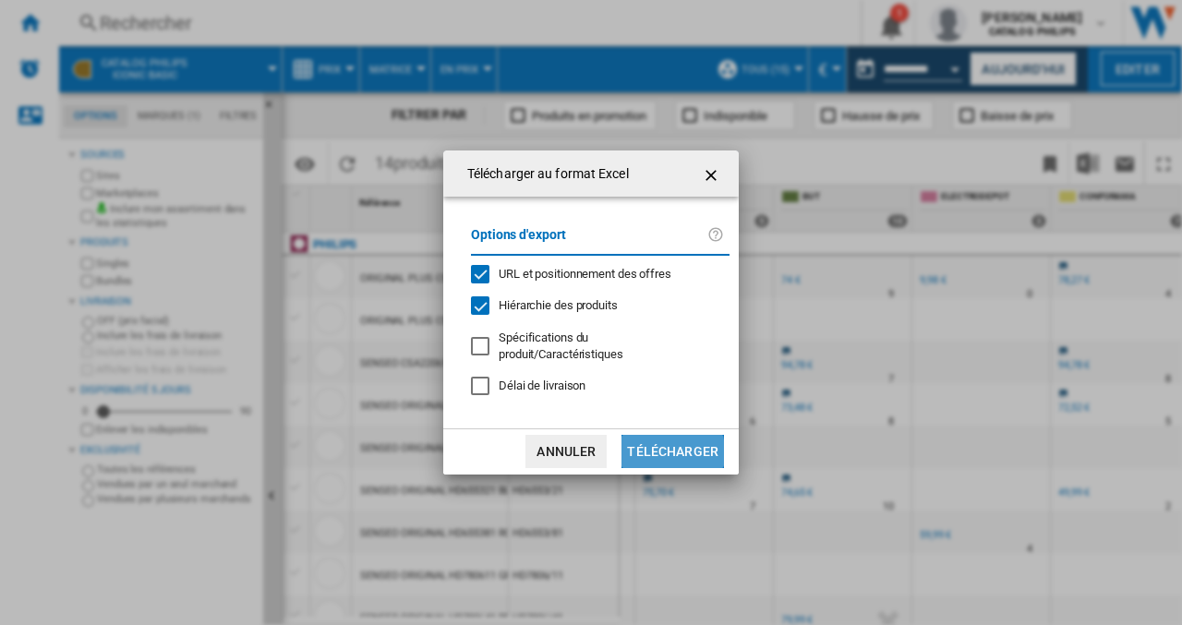
click at [663, 453] on button "Télécharger" at bounding box center [673, 451] width 103 height 33
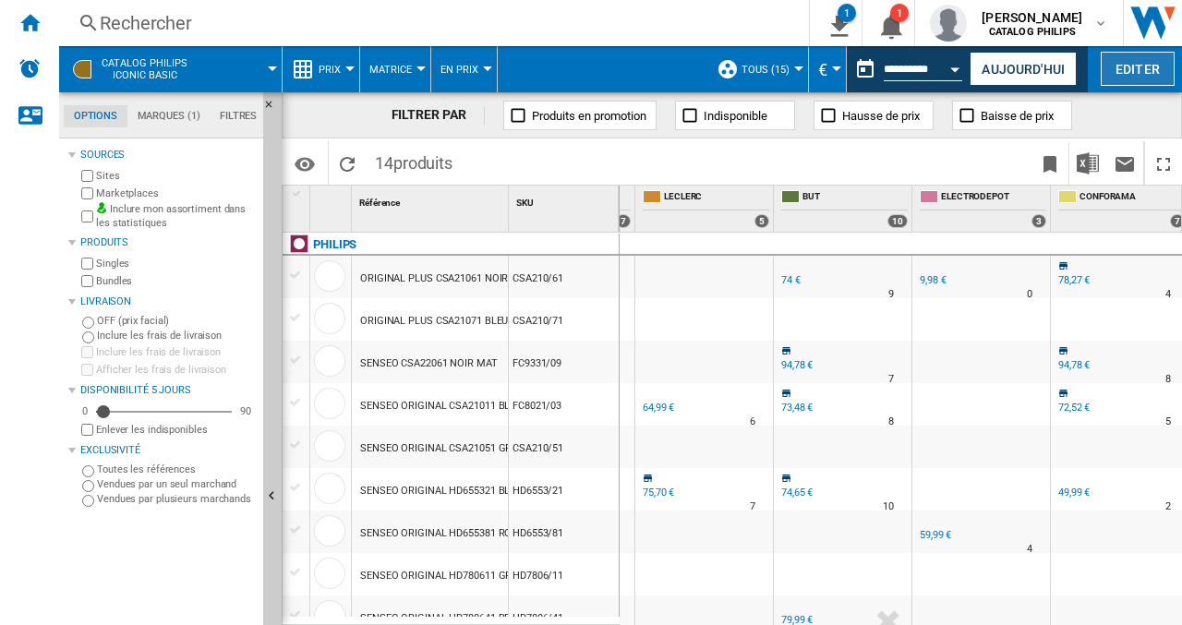
click at [1108, 73] on button "Editer" at bounding box center [1138, 69] width 74 height 34
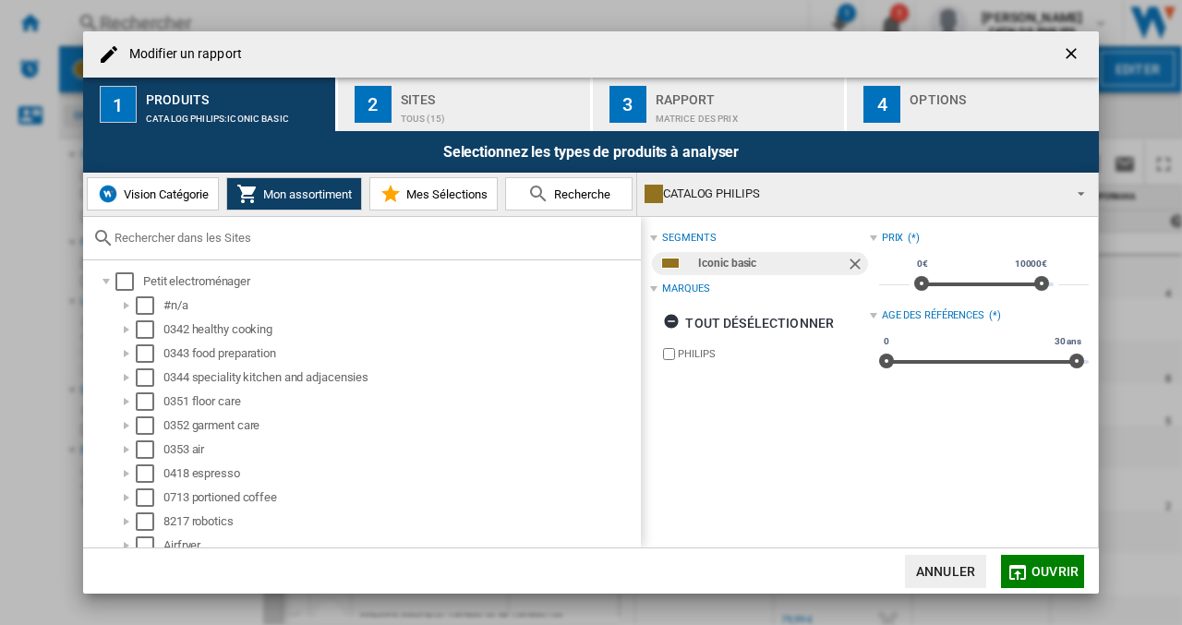
click at [178, 189] on span "Vision Catégorie" at bounding box center [164, 195] width 90 height 14
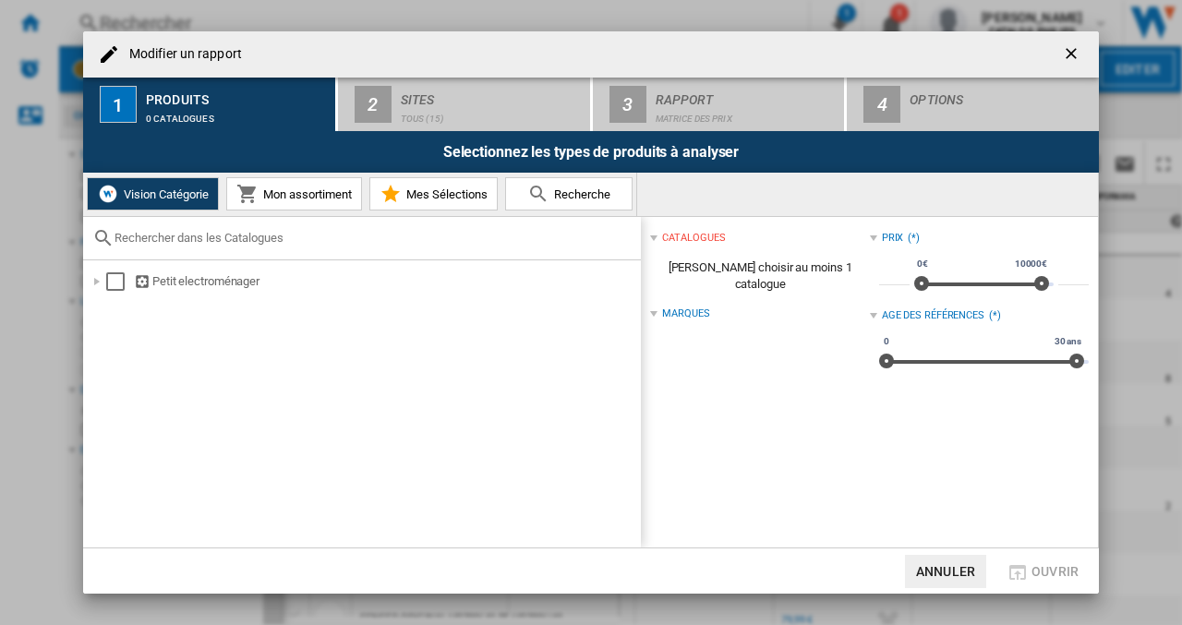
click at [270, 197] on span "Mon assortiment" at bounding box center [305, 195] width 93 height 14
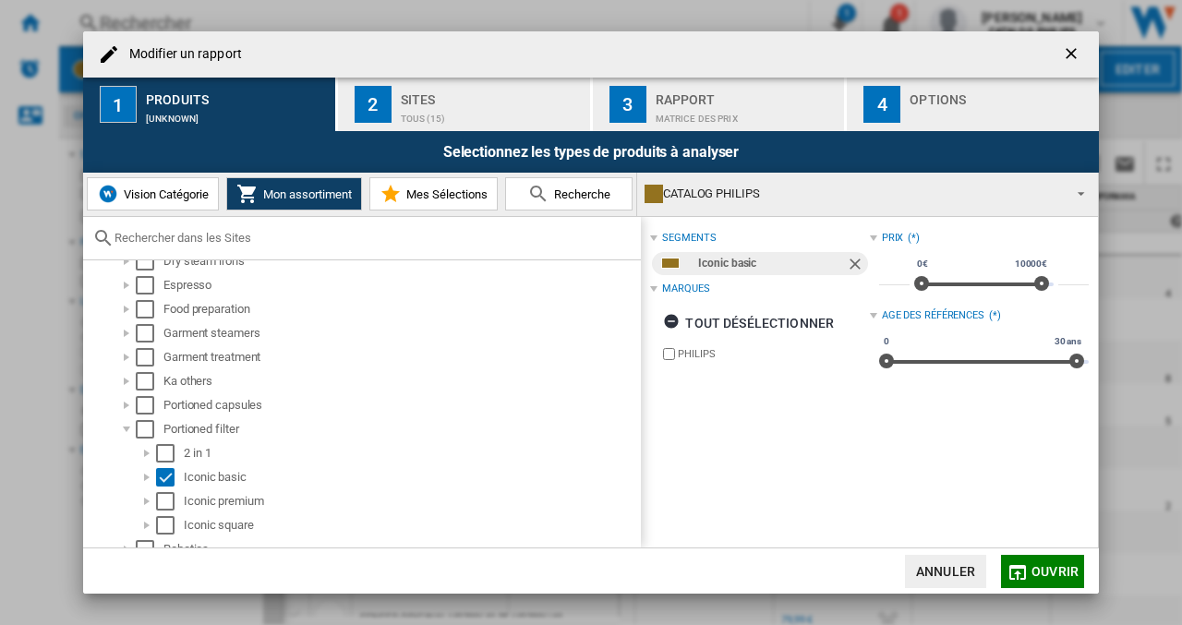
scroll to position [462, 0]
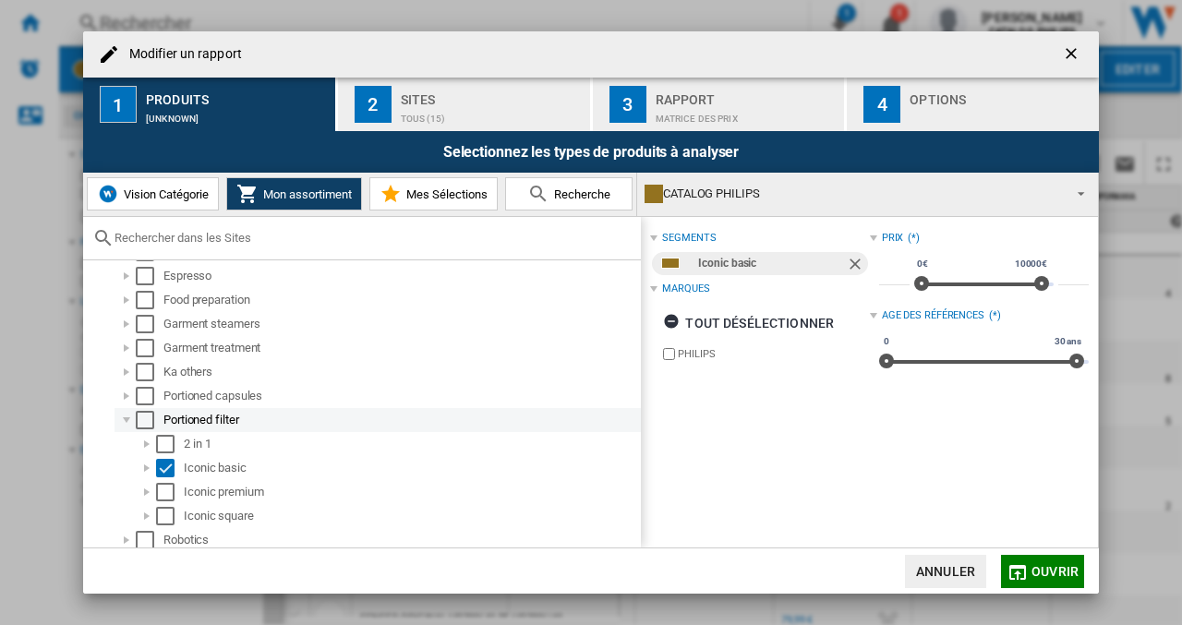
click at [142, 422] on div "Select" at bounding box center [145, 420] width 18 height 18
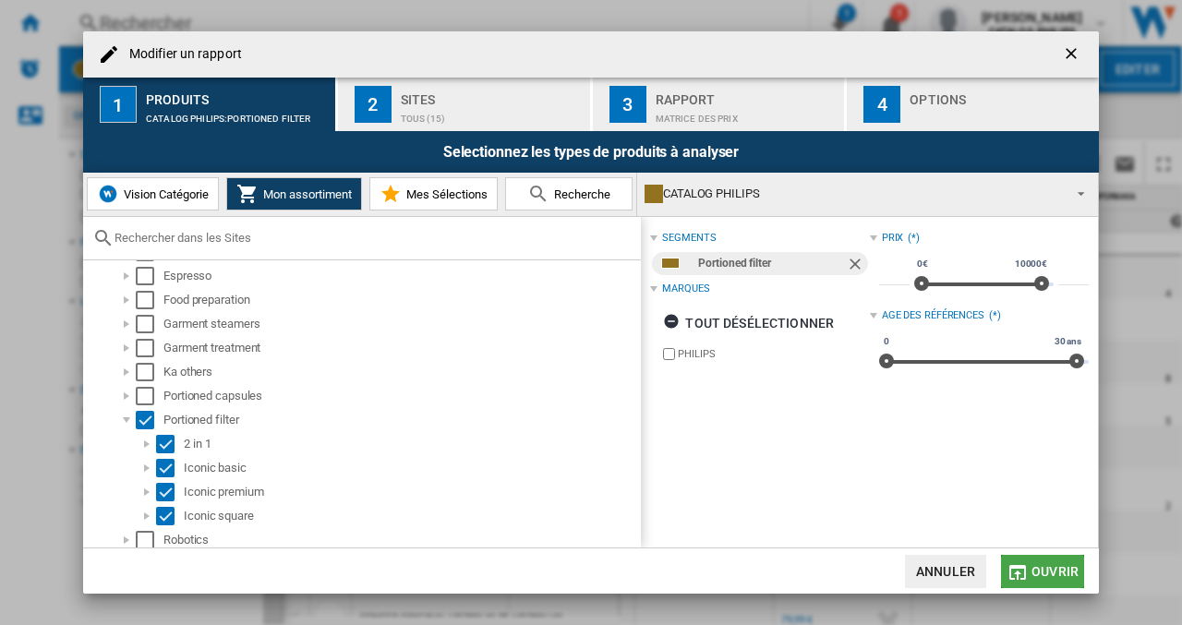
click at [1033, 564] on span "Ouvrir" at bounding box center [1055, 571] width 47 height 15
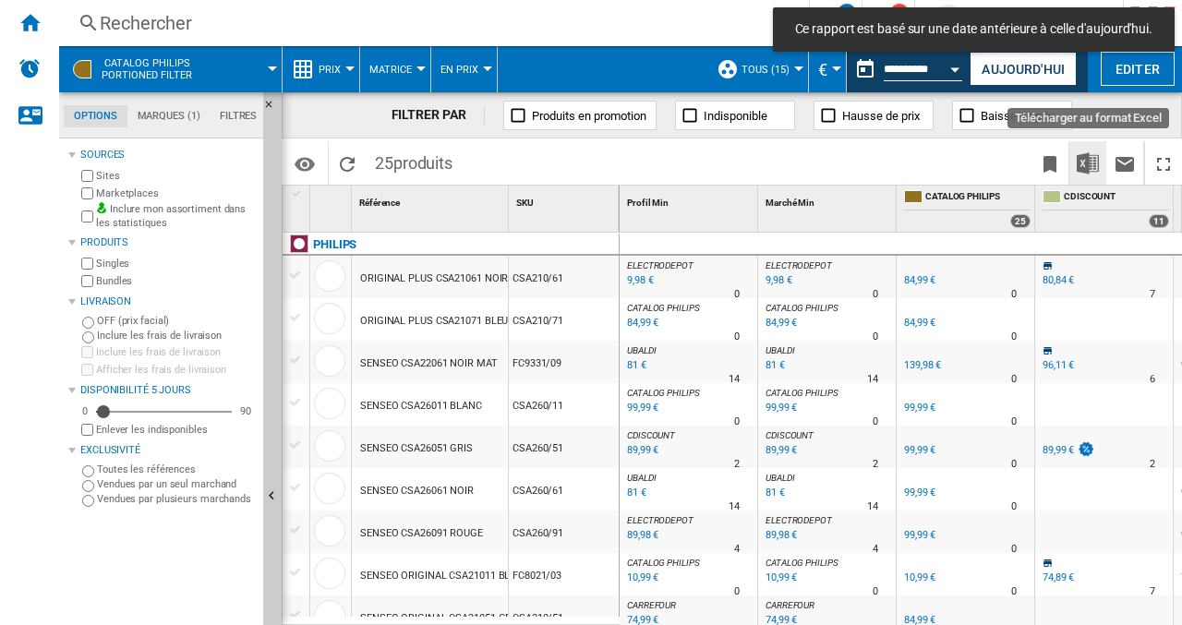
click at [1092, 166] on img "Télécharger au format Excel" at bounding box center [1088, 163] width 22 height 22
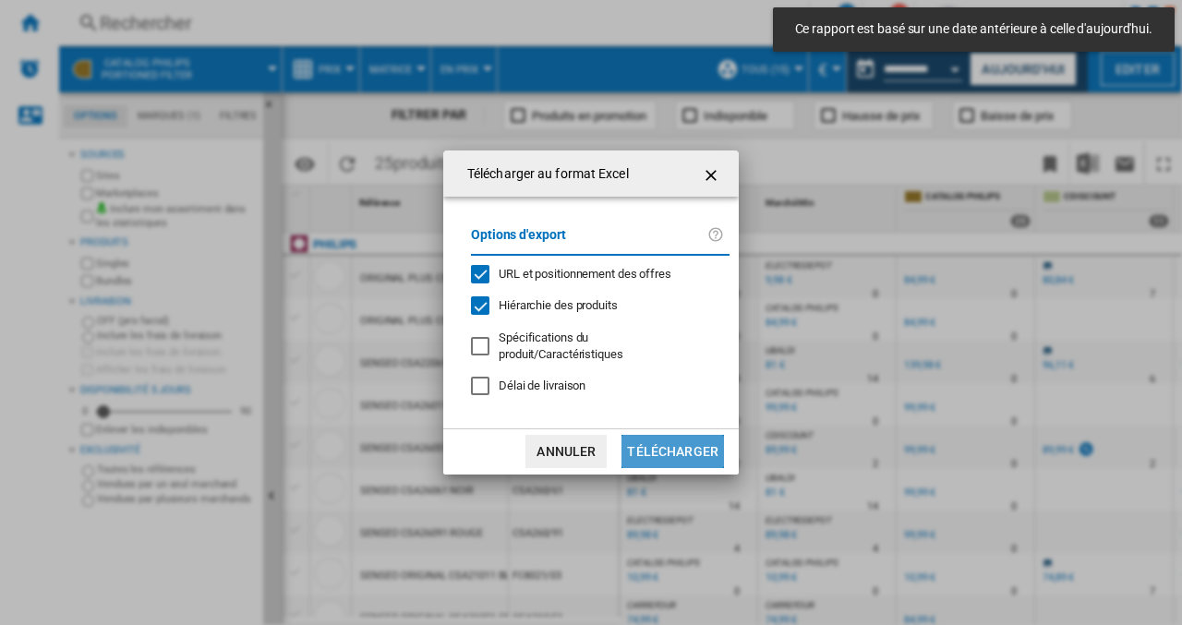
click at [674, 442] on button "Télécharger" at bounding box center [673, 451] width 103 height 33
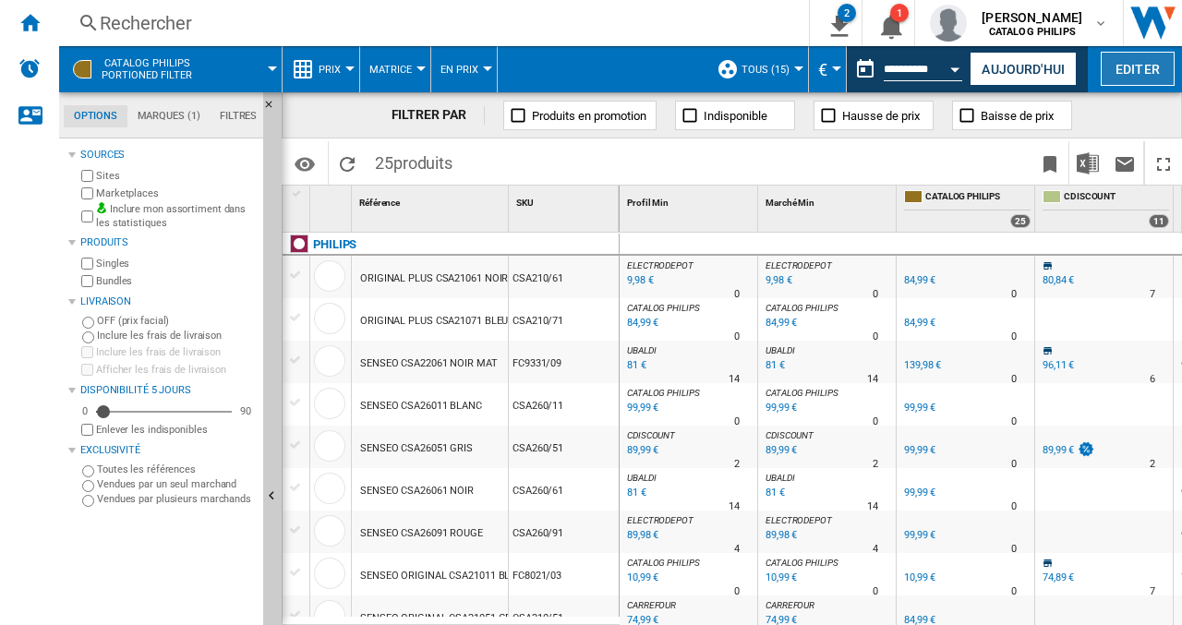
click at [1132, 73] on button "Editer" at bounding box center [1138, 69] width 74 height 34
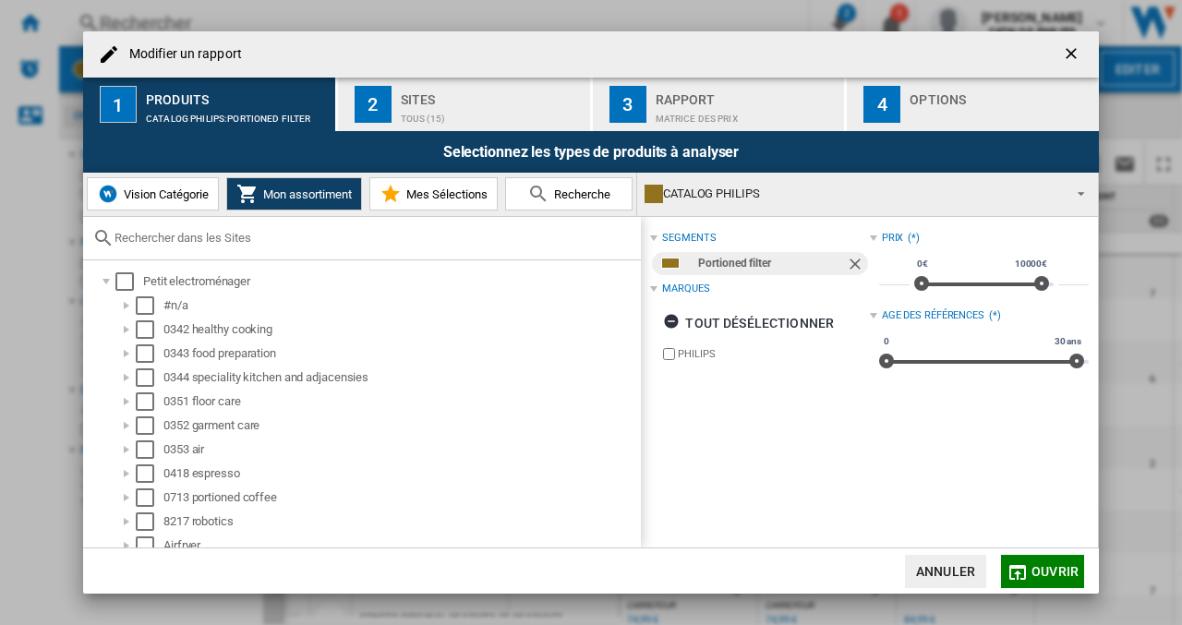
click at [467, 188] on span "Mes Sélections" at bounding box center [445, 195] width 86 height 14
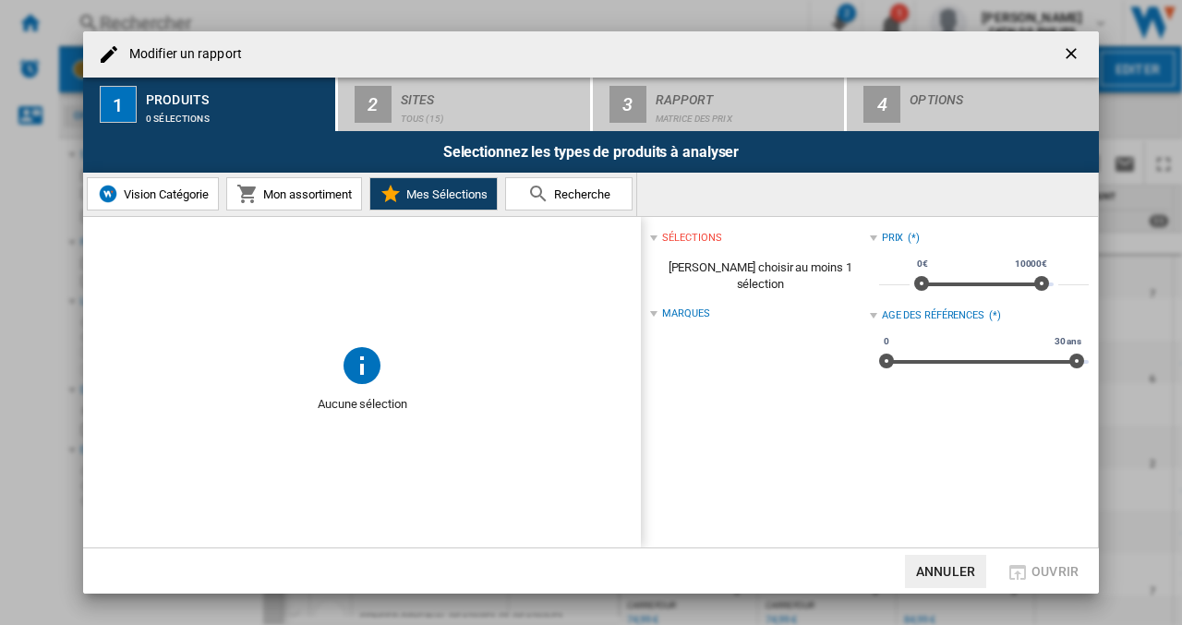
click at [578, 205] on button "Recherche" at bounding box center [568, 193] width 127 height 33
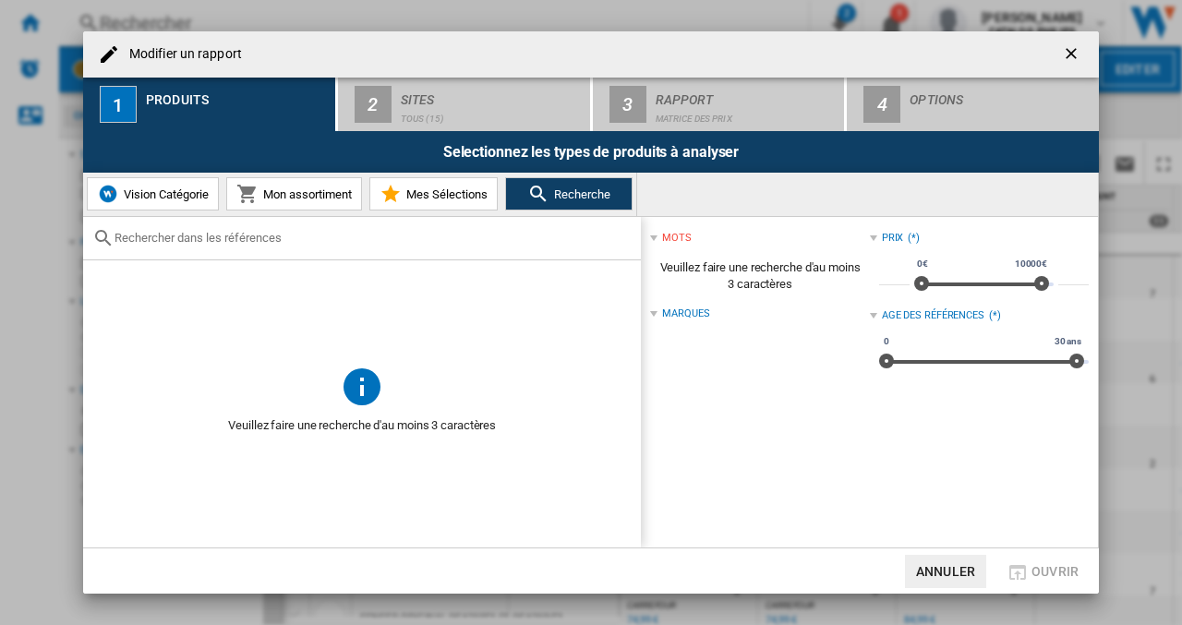
click at [563, 200] on span "Recherche" at bounding box center [580, 195] width 61 height 14
click at [543, 195] on md-icon "Modifier un ..." at bounding box center [538, 194] width 22 height 22
click at [535, 195] on md-icon "Modifier un ..." at bounding box center [538, 194] width 22 height 22
click at [209, 242] on input "Modifier un ..." at bounding box center [373, 238] width 517 height 14
paste input "08710103962458"
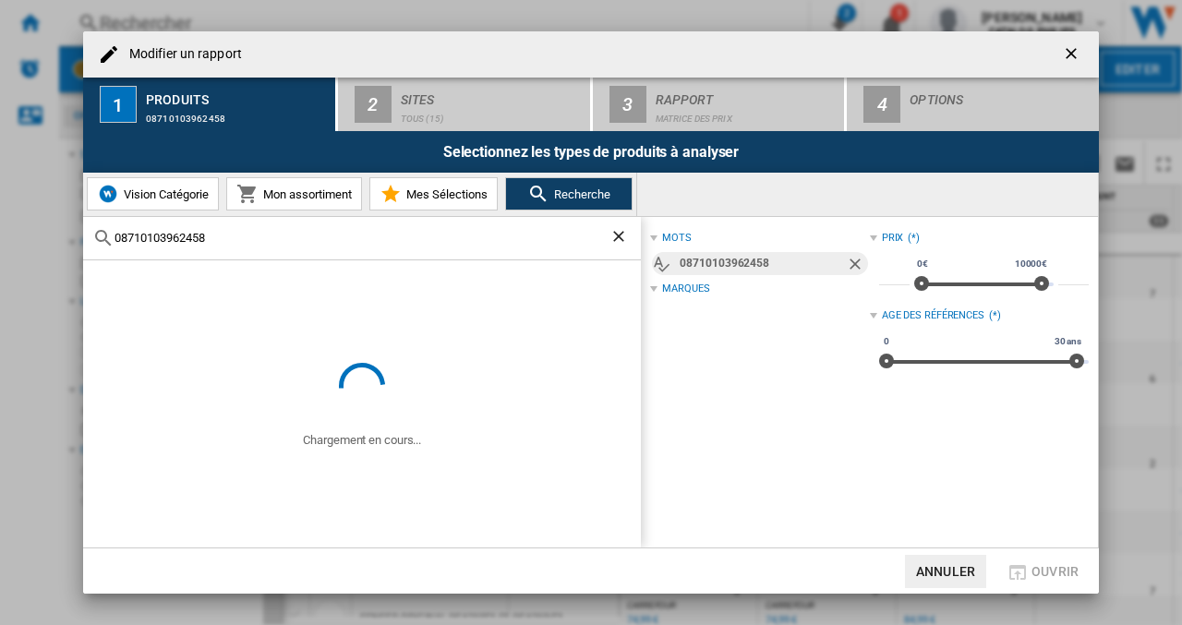
click at [124, 239] on input "08710103962458" at bounding box center [362, 238] width 495 height 14
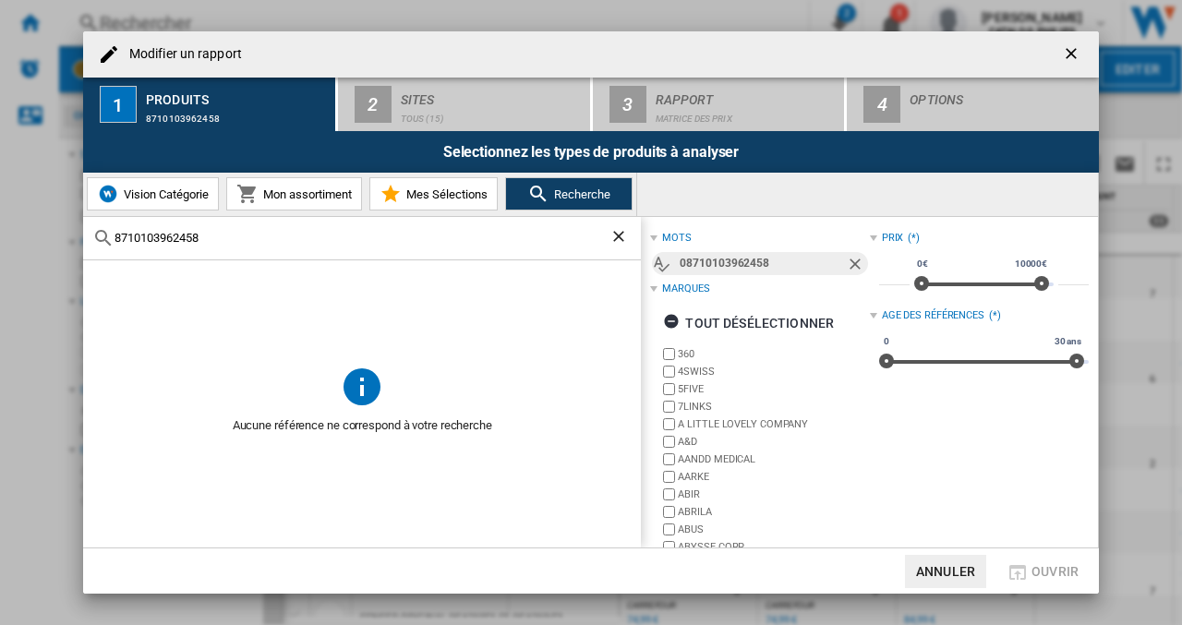
type input "8710103962458"
